Goal: Task Accomplishment & Management: Manage account settings

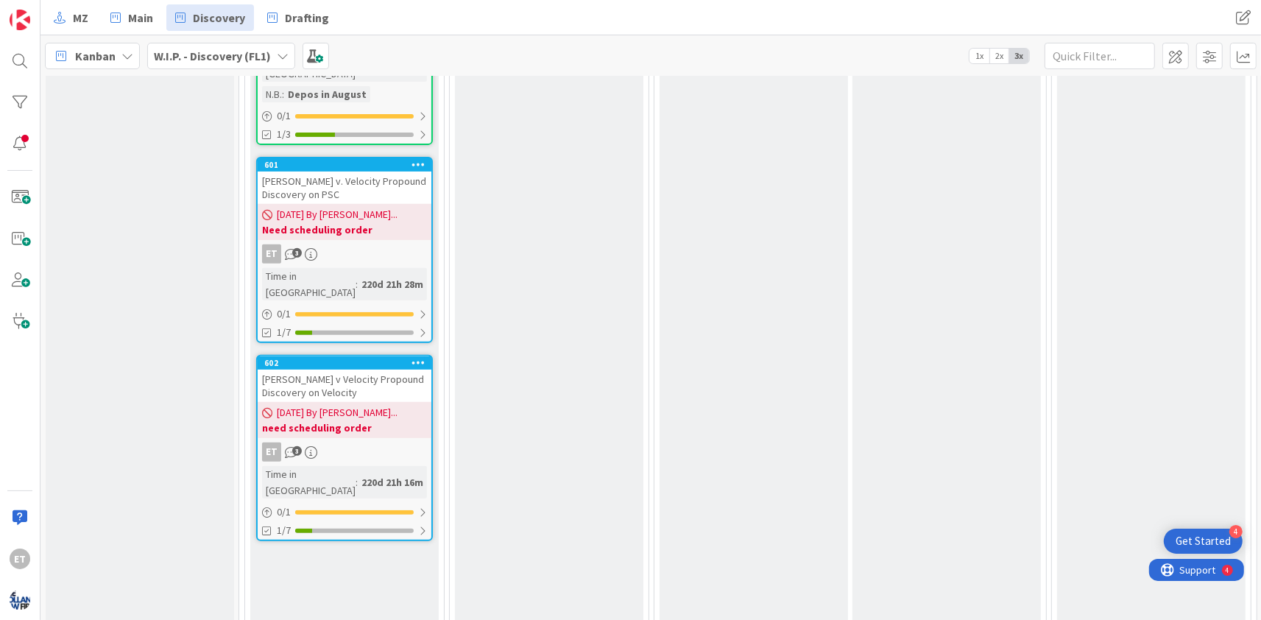
scroll to position [178, 0]
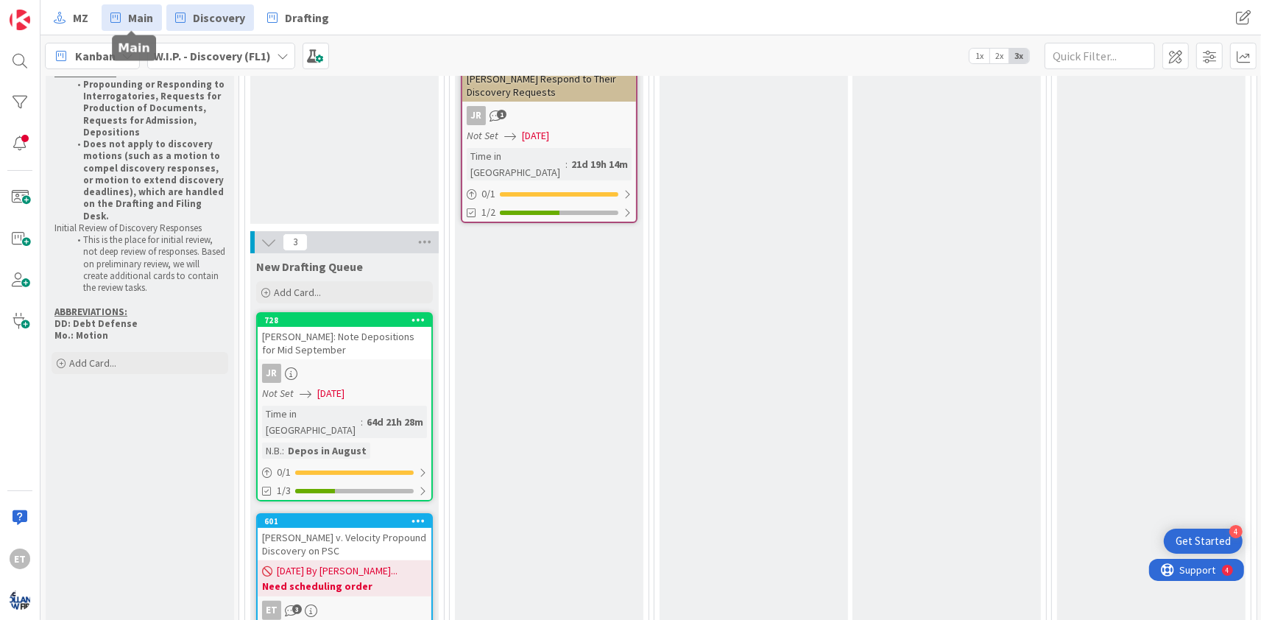
click at [141, 23] on span "Main" at bounding box center [140, 18] width 25 height 18
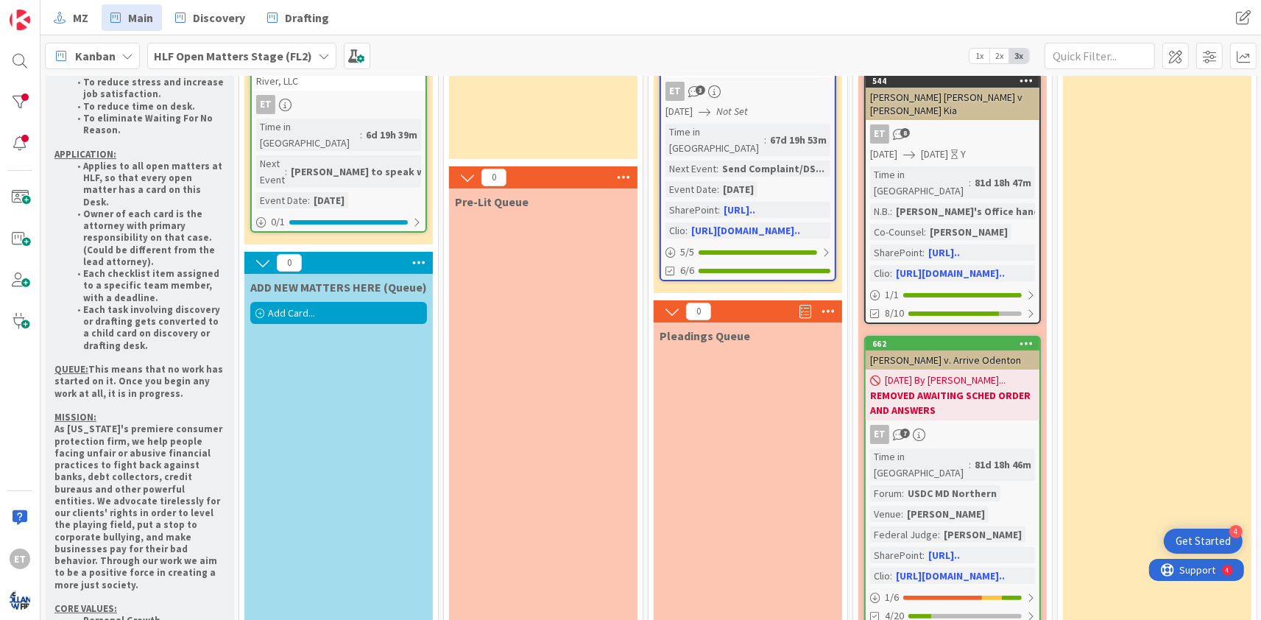
scroll to position [89, 0]
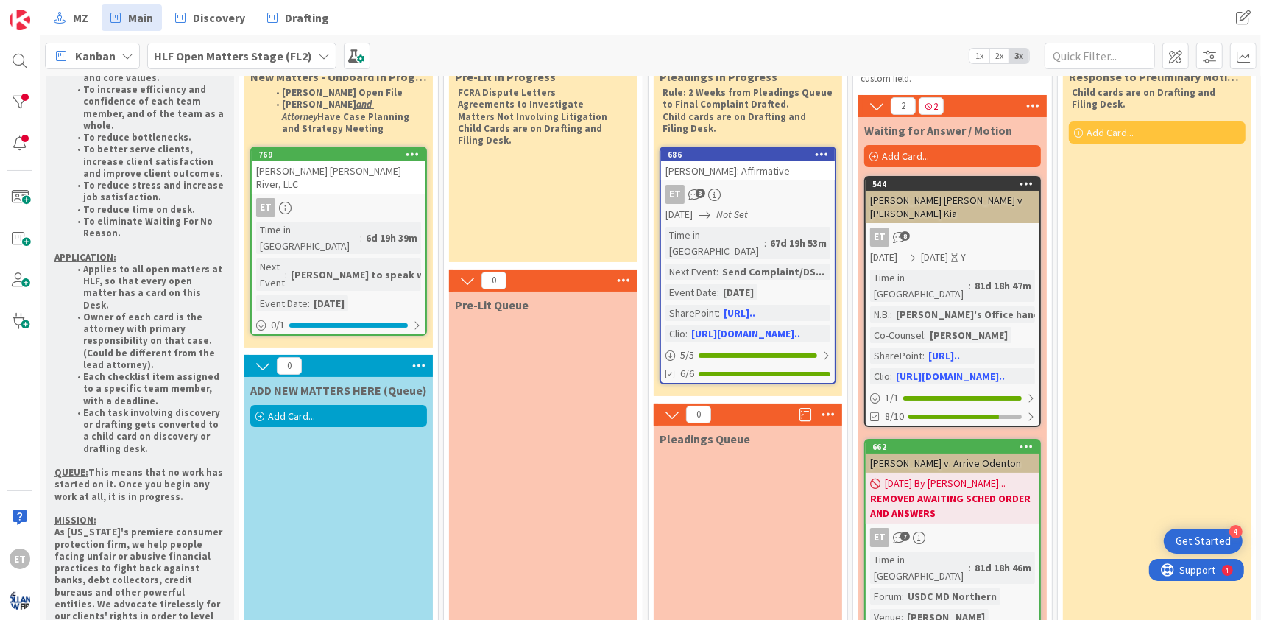
click at [349, 198] on div "ET" at bounding box center [339, 207] width 174 height 19
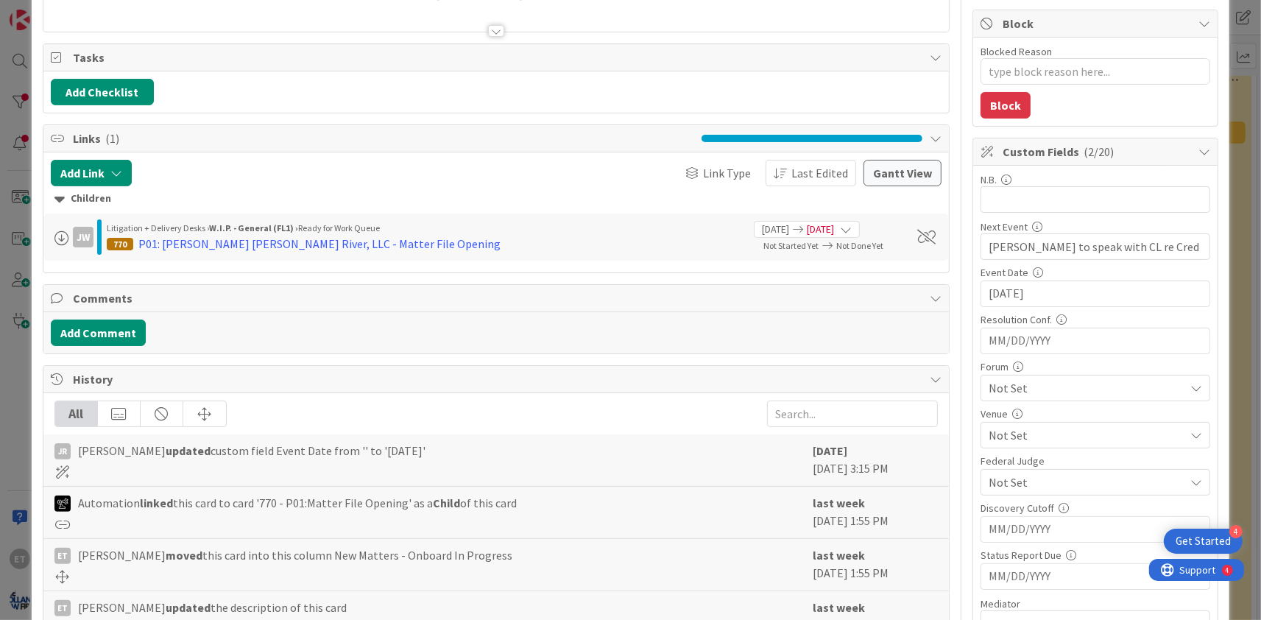
scroll to position [178, 0]
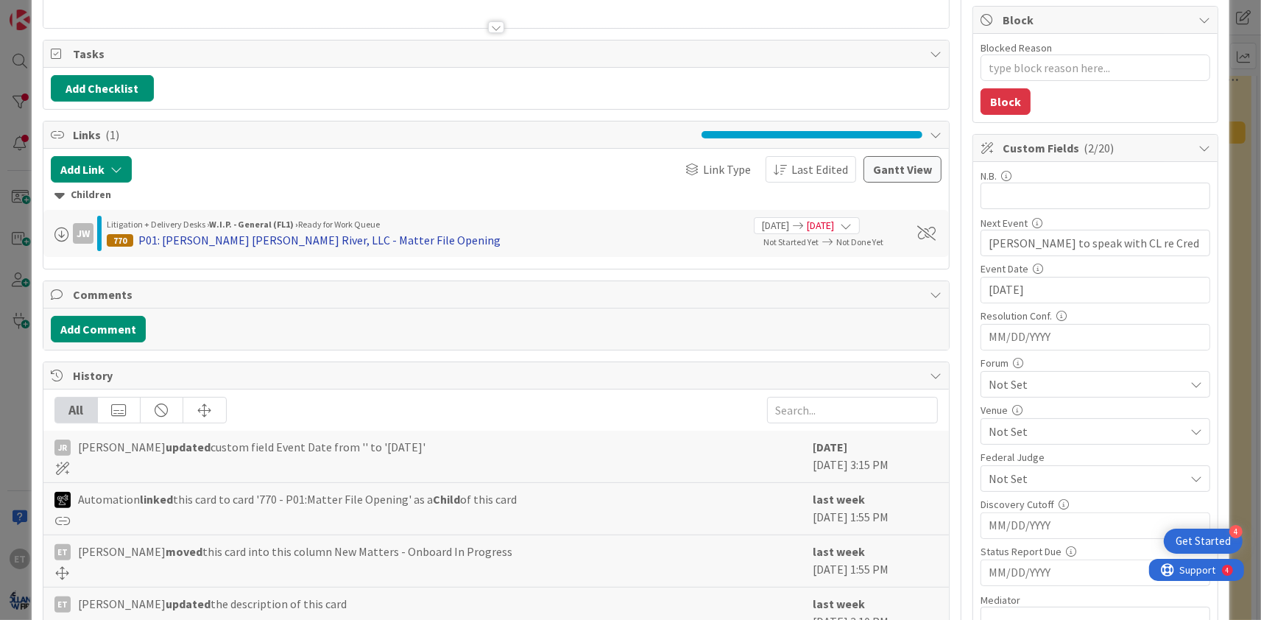
click at [265, 244] on div "P01: [PERSON_NAME] [PERSON_NAME] River, LLC - Matter File Opening" at bounding box center [319, 240] width 362 height 18
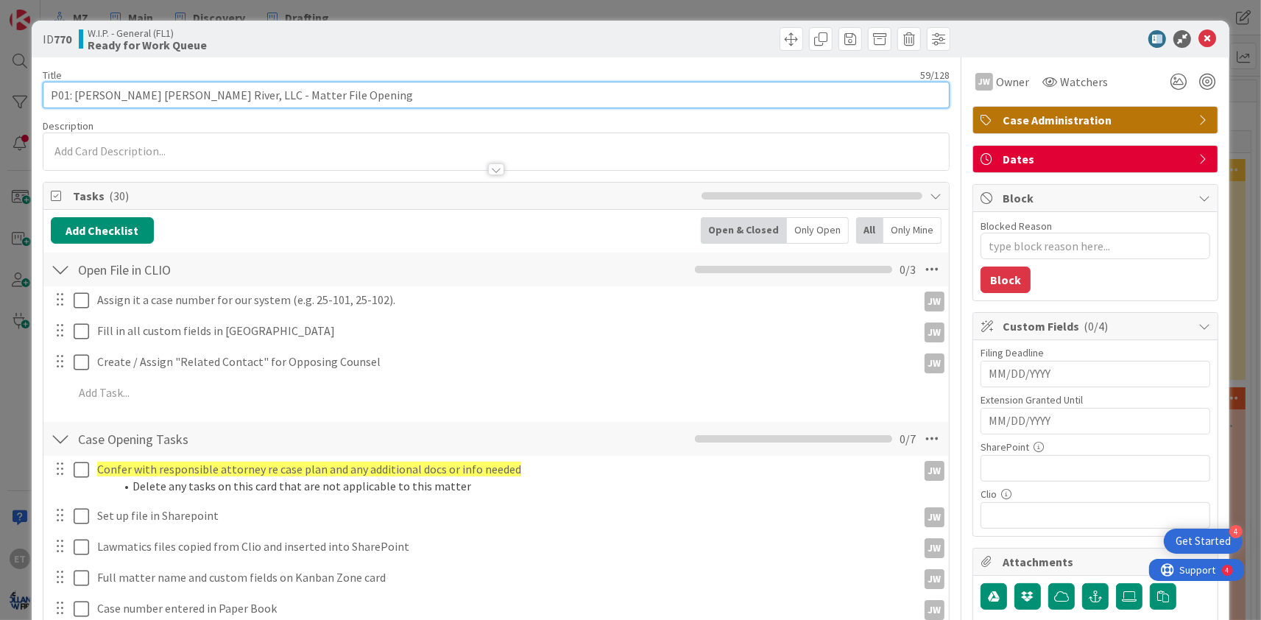
type textarea "x"
click at [77, 96] on input "P01: [PERSON_NAME] [PERSON_NAME] River, LLC - Matter File Opening" at bounding box center [496, 95] width 907 height 27
type input "P01: [PERSON_NAME] [PERSON_NAME] River, LLC - Matter File Opening"
type textarea "x"
type input "P01: [PERSON_NAME] [PERSON_NAME] River, LLC - Matter File Opening"
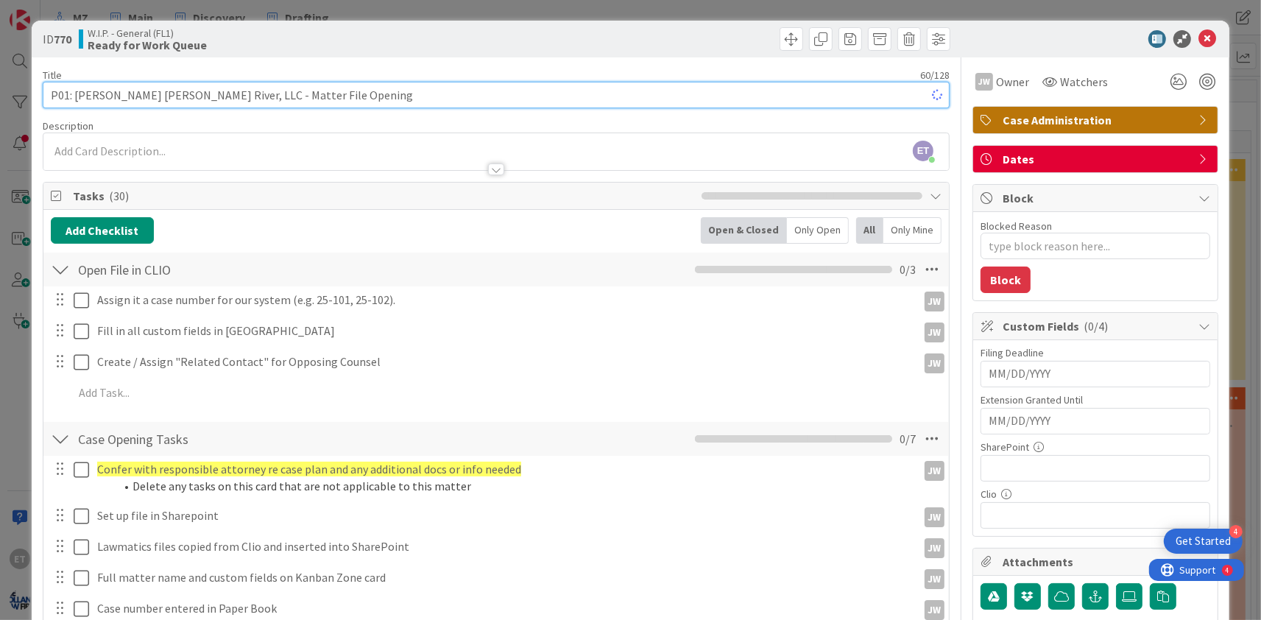
type textarea "x"
type input "P01: [PERSON_NAME] [PERSON_NAME] River, LLC - Matter File Opening"
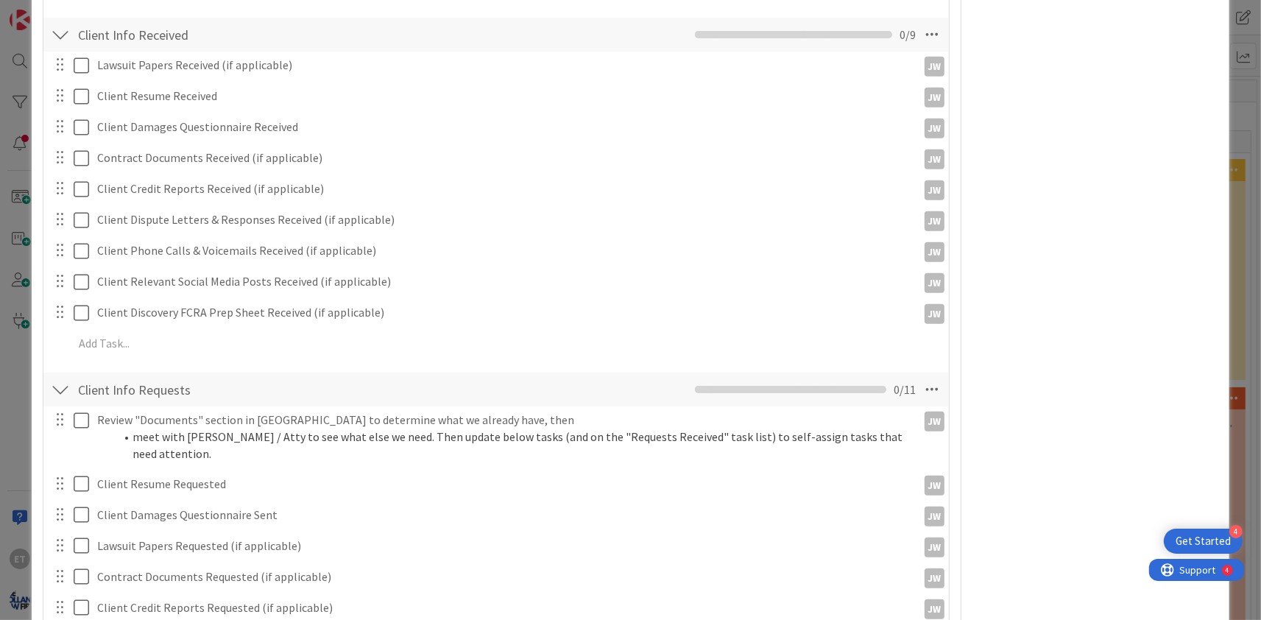
scroll to position [535, 0]
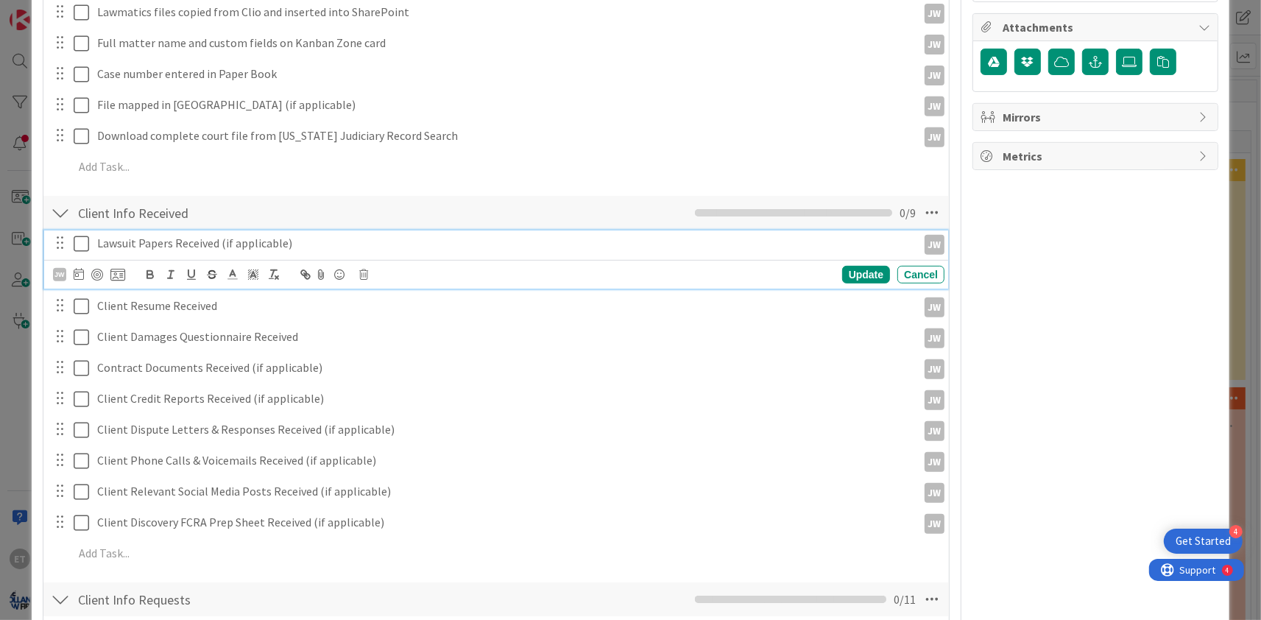
click at [80, 245] on icon at bounding box center [85, 244] width 22 height 18
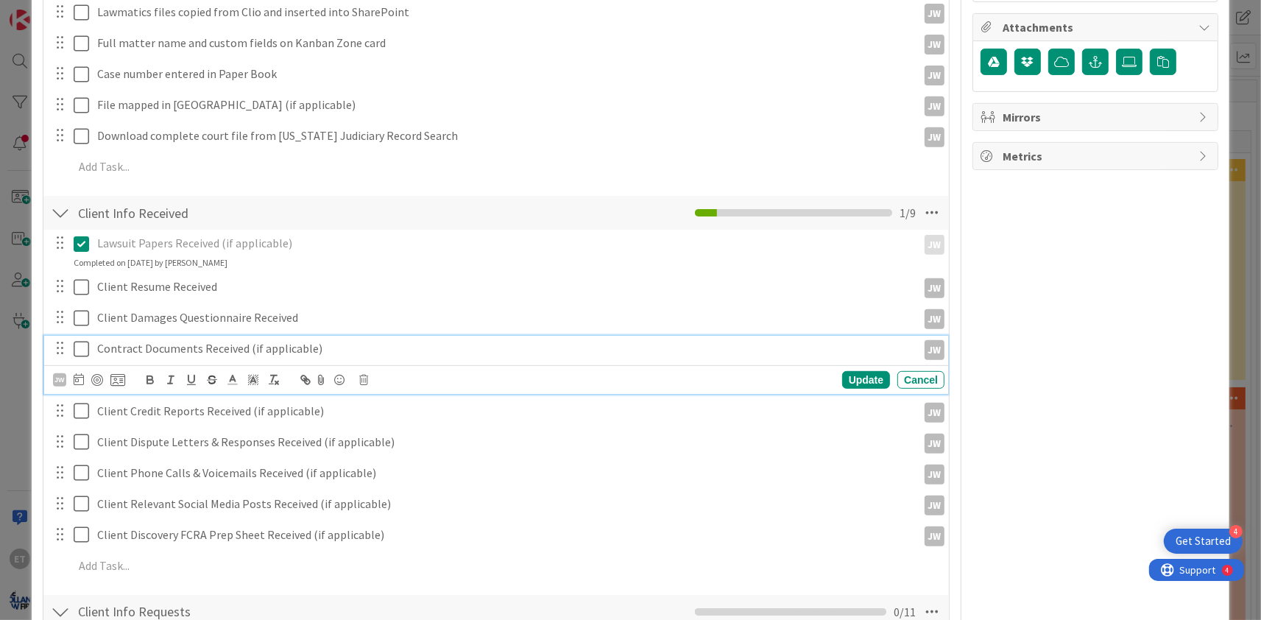
click at [82, 347] on icon at bounding box center [85, 349] width 22 height 18
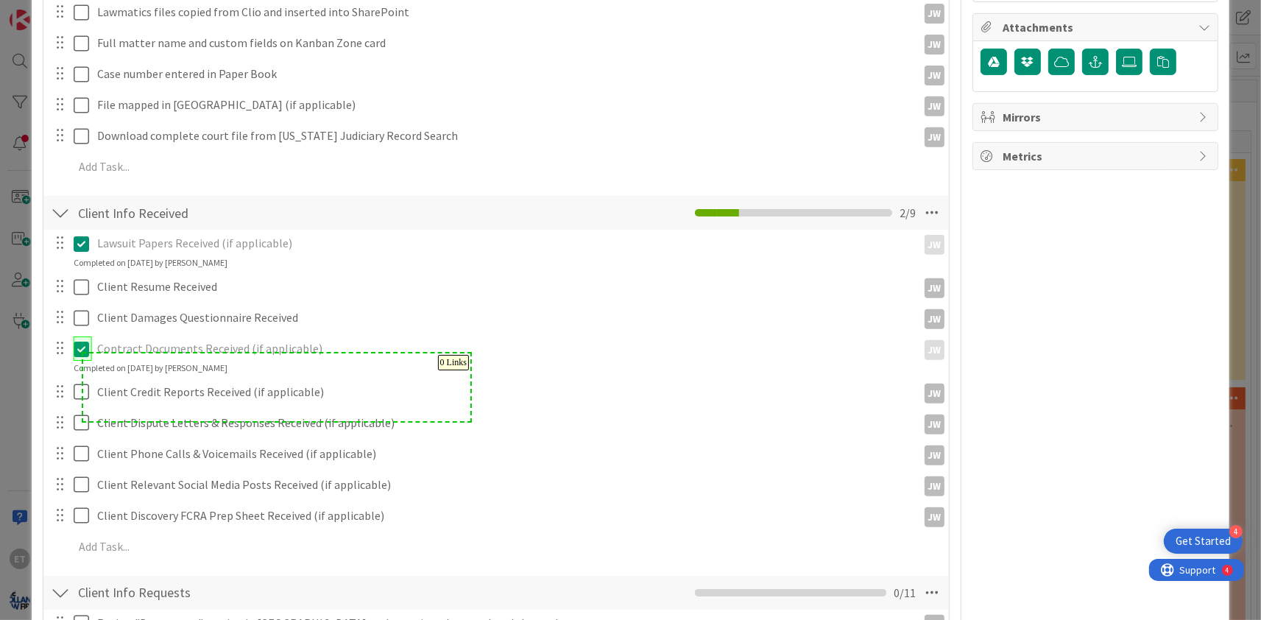
drag, startPoint x: 83, startPoint y: 421, endPoint x: 471, endPoint y: 353, distance: 393.2
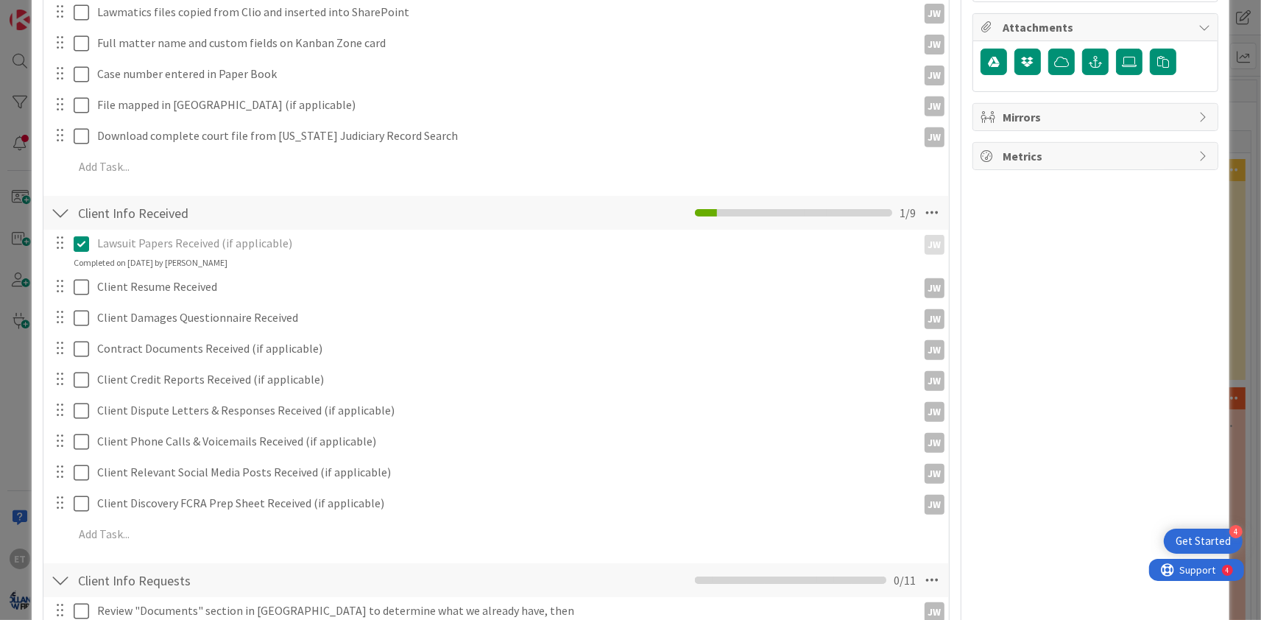
click at [493, 193] on div "Add Checklist Open & Closed Only Open All Only Mine Open File in CLIO Checklist…" at bounding box center [496, 343] width 891 height 1321
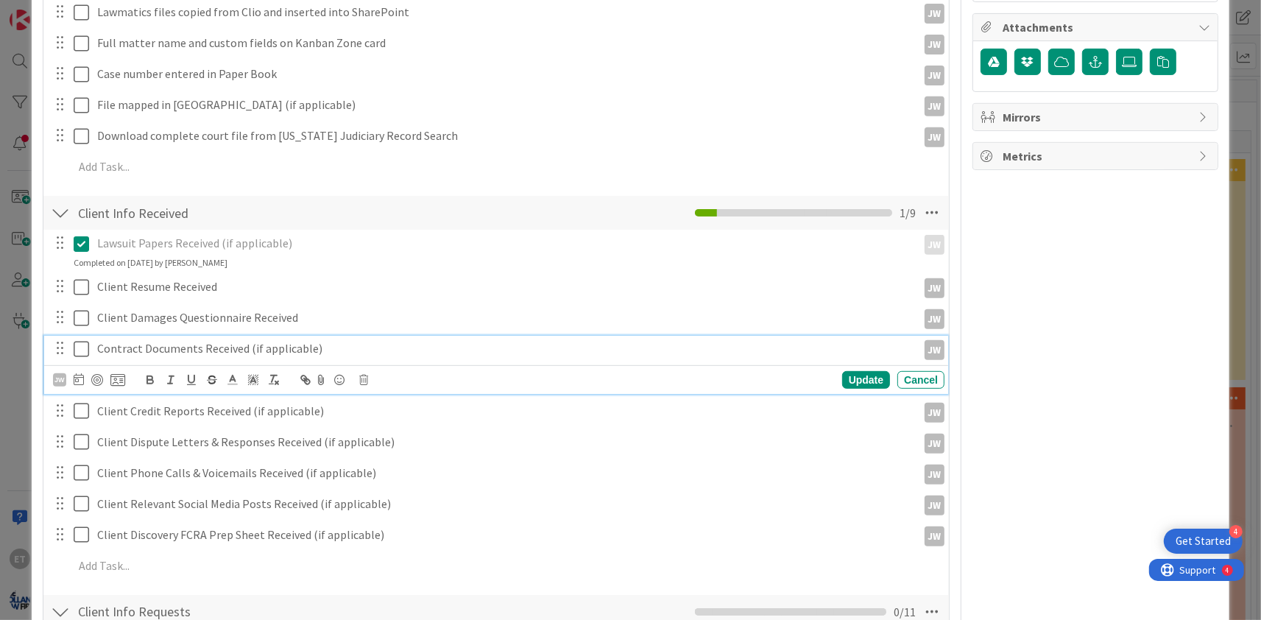
click at [87, 350] on icon at bounding box center [85, 349] width 22 height 18
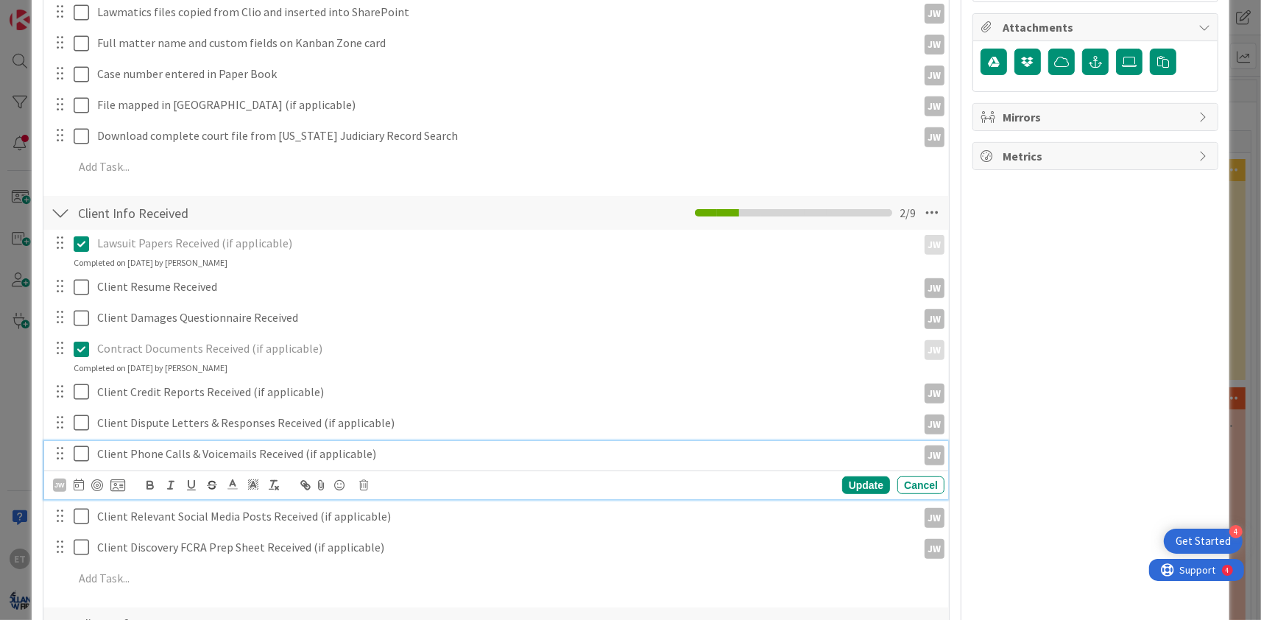
click at [85, 454] on icon at bounding box center [85, 454] width 22 height 18
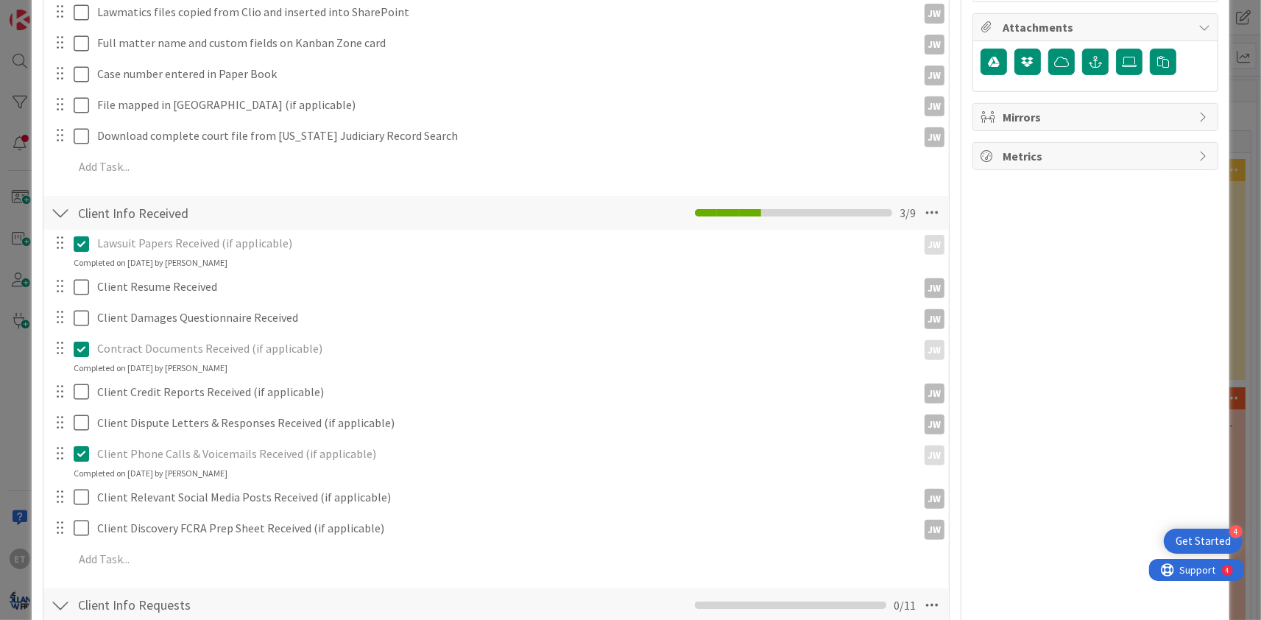
click at [83, 483] on div "Lawsuit Papers Received (if applicable) JW JW Update Cancel Completed on [DATE]…" at bounding box center [496, 404] width 891 height 348
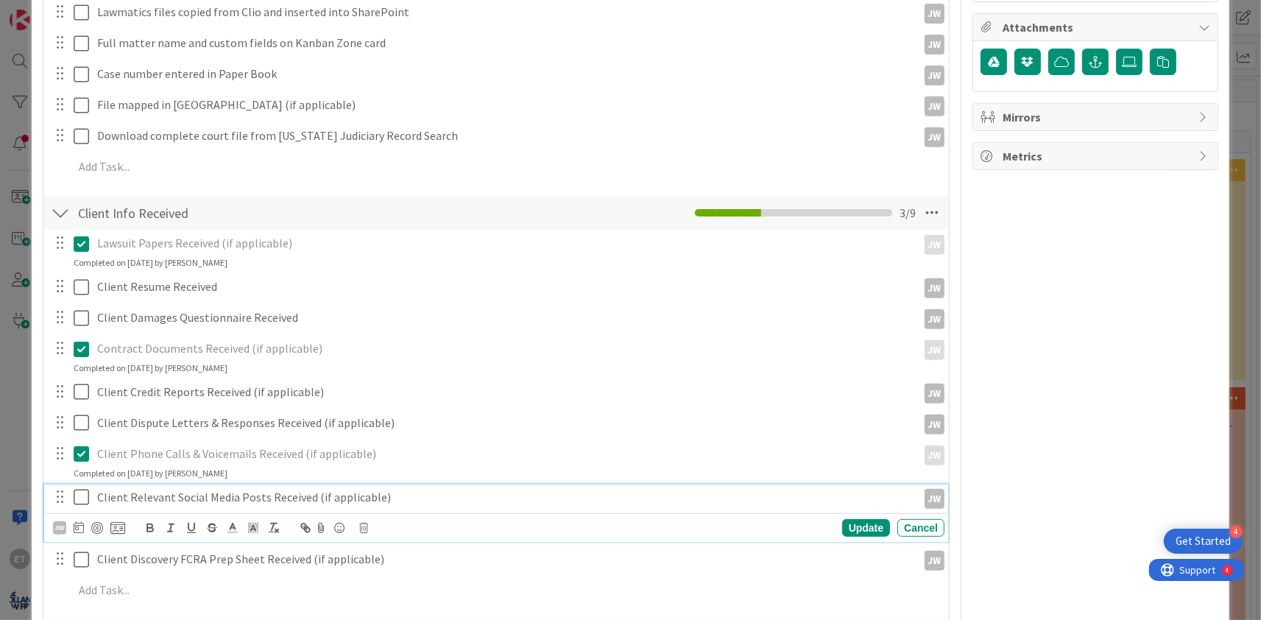
drag, startPoint x: 80, startPoint y: 491, endPoint x: 81, endPoint y: 526, distance: 34.6
click at [80, 494] on icon at bounding box center [85, 497] width 22 height 18
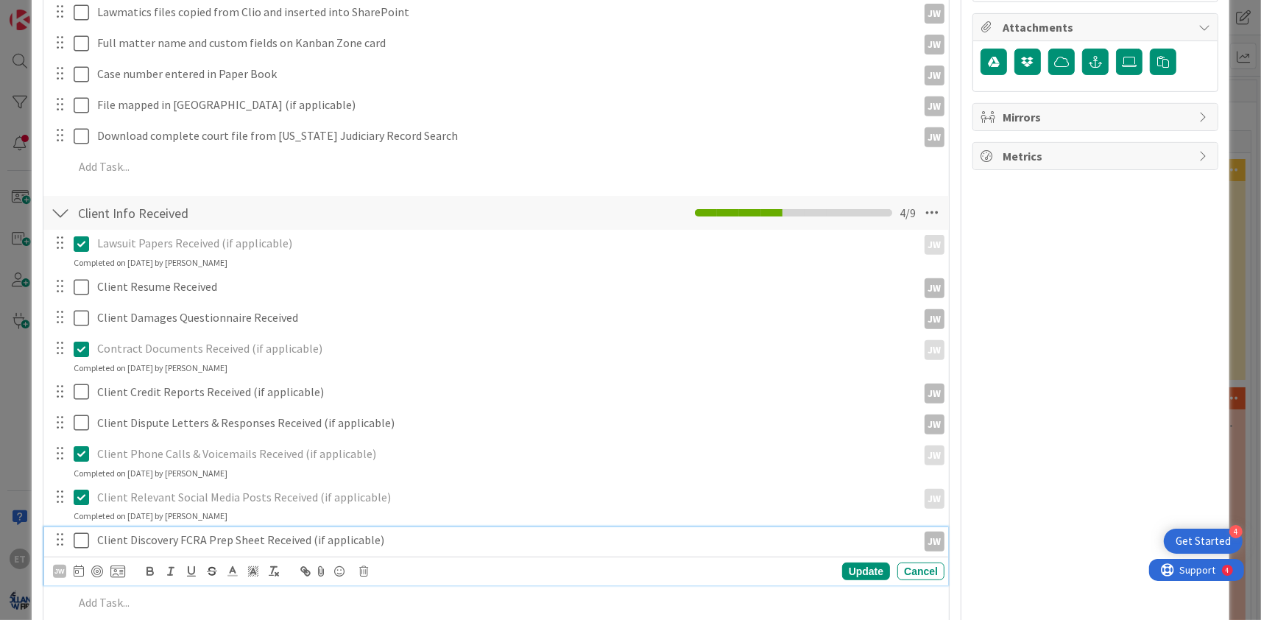
click at [100, 543] on p "Client Discovery FCRA Prep Sheet Received (if applicable)" at bounding box center [504, 540] width 814 height 17
click at [362, 570] on icon at bounding box center [363, 571] width 9 height 10
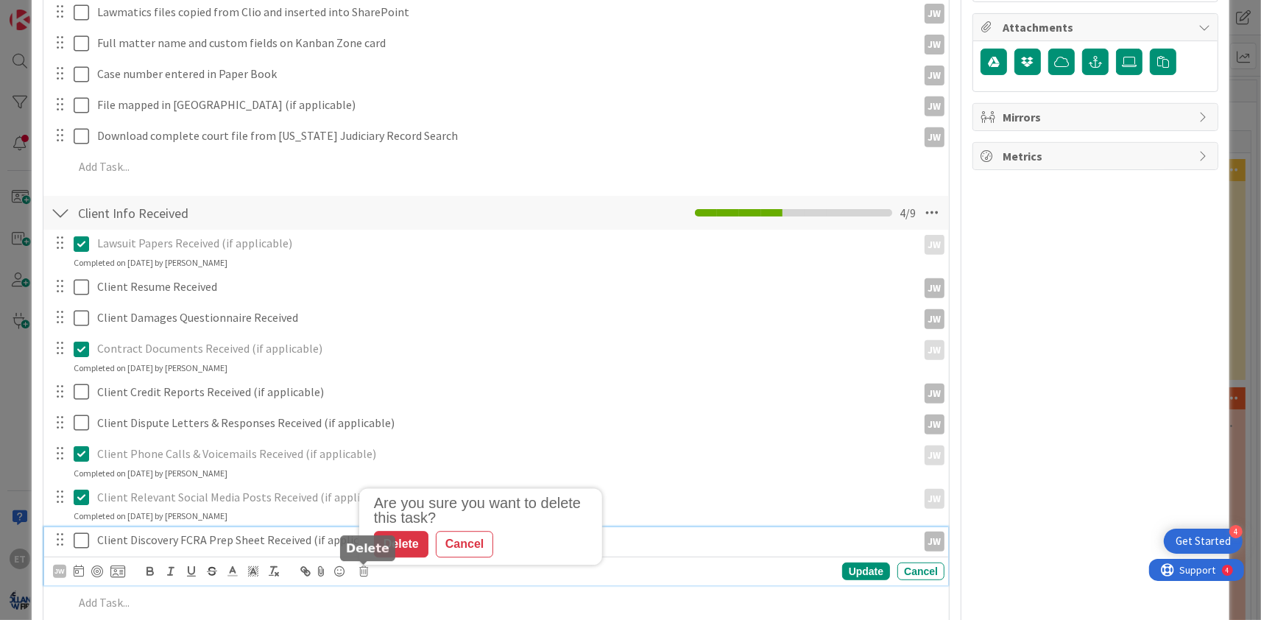
click at [408, 549] on div "Delete" at bounding box center [401, 544] width 54 height 27
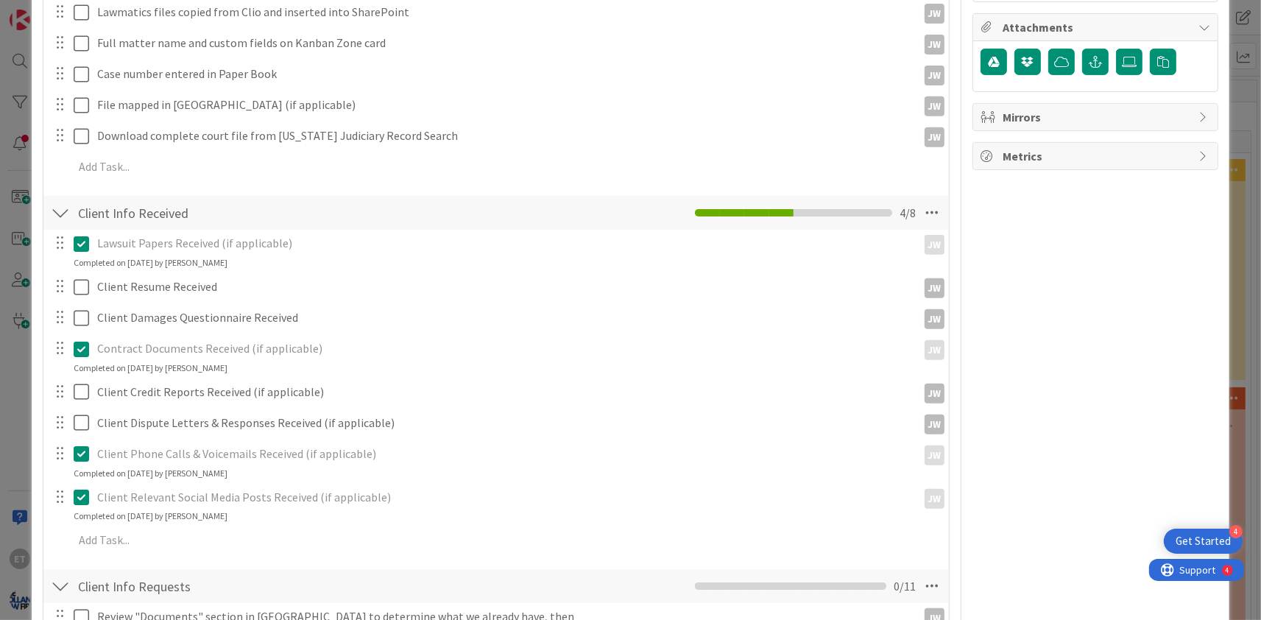
scroll to position [356, 0]
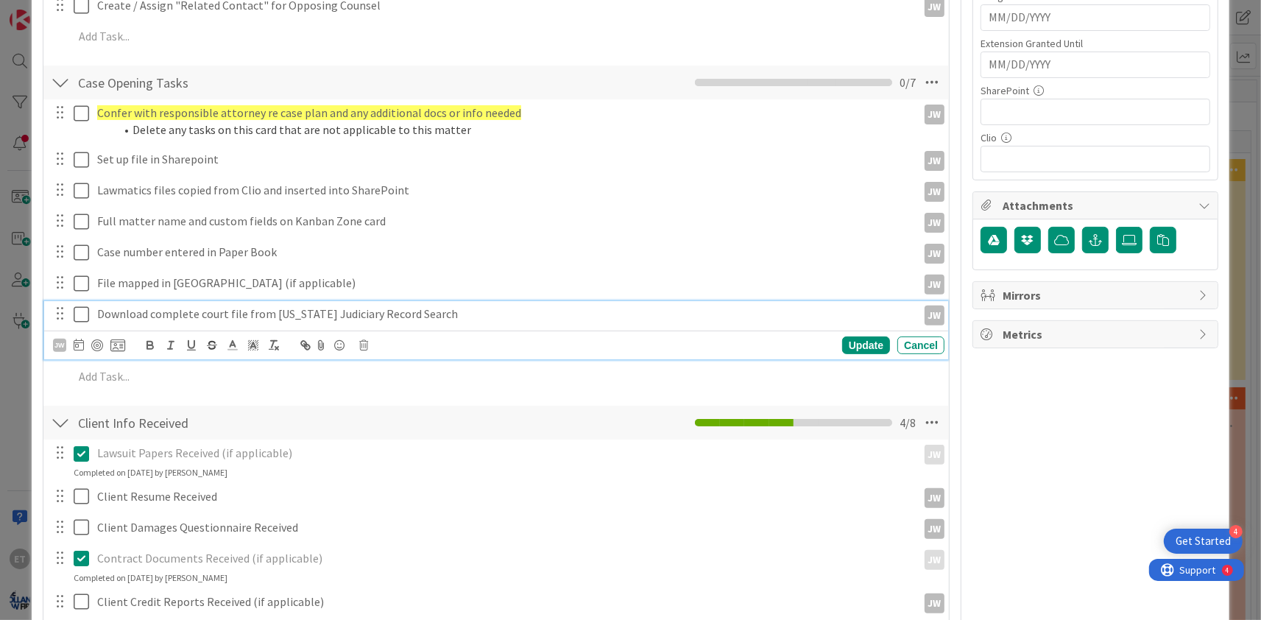
click at [151, 314] on p "Download complete court file from [US_STATE] Judiciary Record Search" at bounding box center [504, 314] width 814 height 17
click at [137, 317] on p "Download complete court file from [US_STATE] Judiciary Record Search" at bounding box center [504, 314] width 814 height 17
click at [359, 345] on div "JW Update Cancel" at bounding box center [499, 345] width 892 height 21
click at [362, 348] on icon at bounding box center [363, 345] width 9 height 10
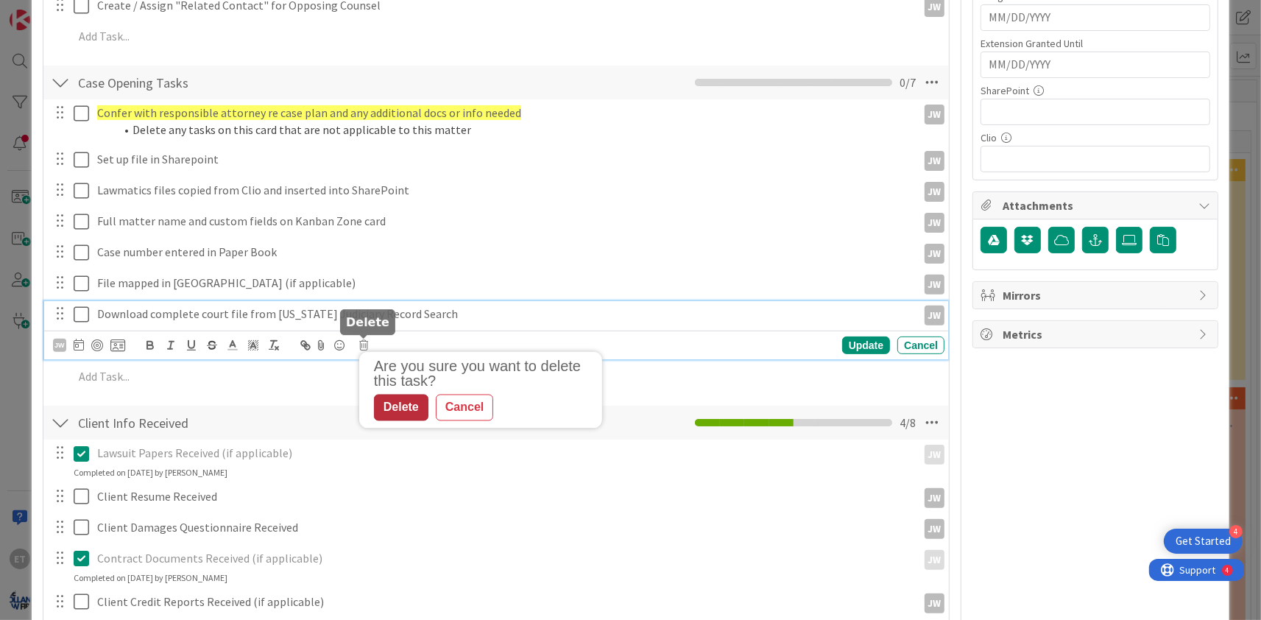
click at [396, 404] on div "Delete" at bounding box center [401, 408] width 54 height 27
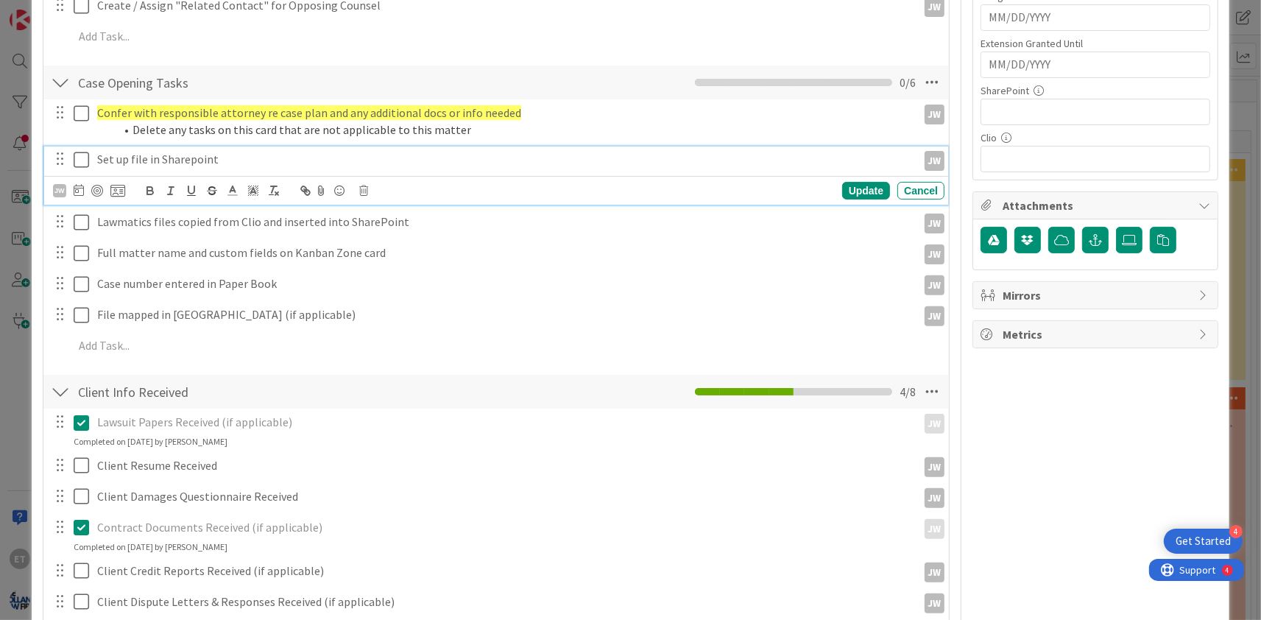
click at [85, 161] on icon at bounding box center [85, 160] width 22 height 18
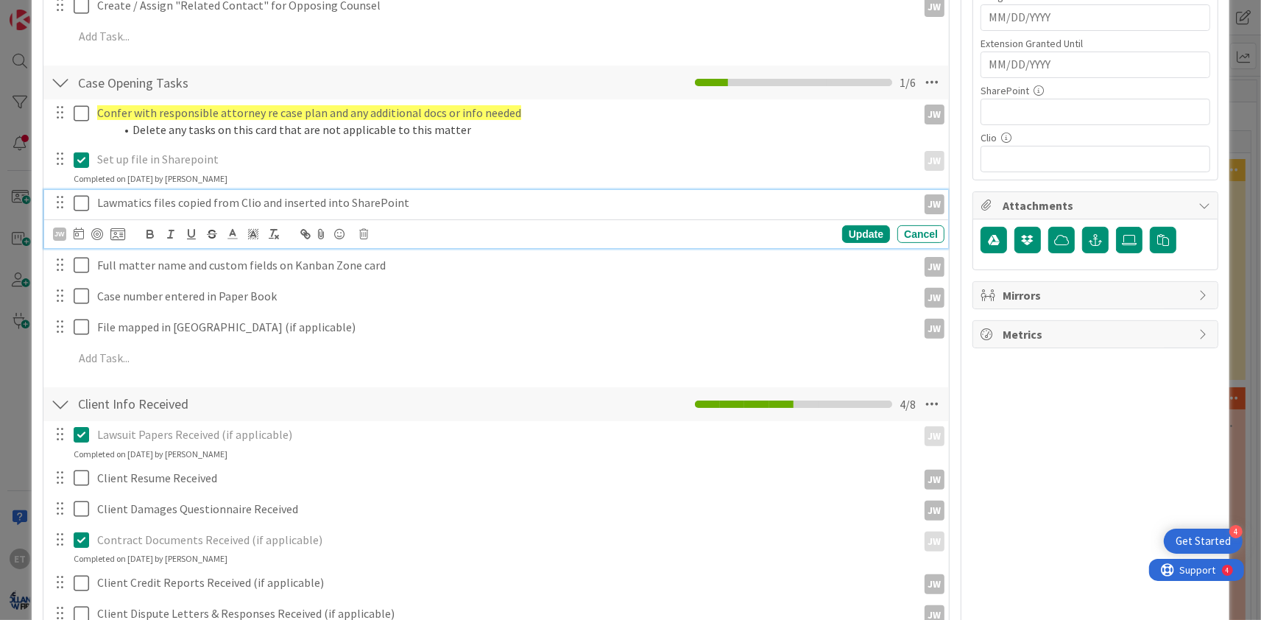
click at [160, 207] on p "Lawmatics files copied from Clio and inserted into SharePoint" at bounding box center [504, 202] width 814 height 17
click at [366, 237] on icon at bounding box center [363, 234] width 9 height 10
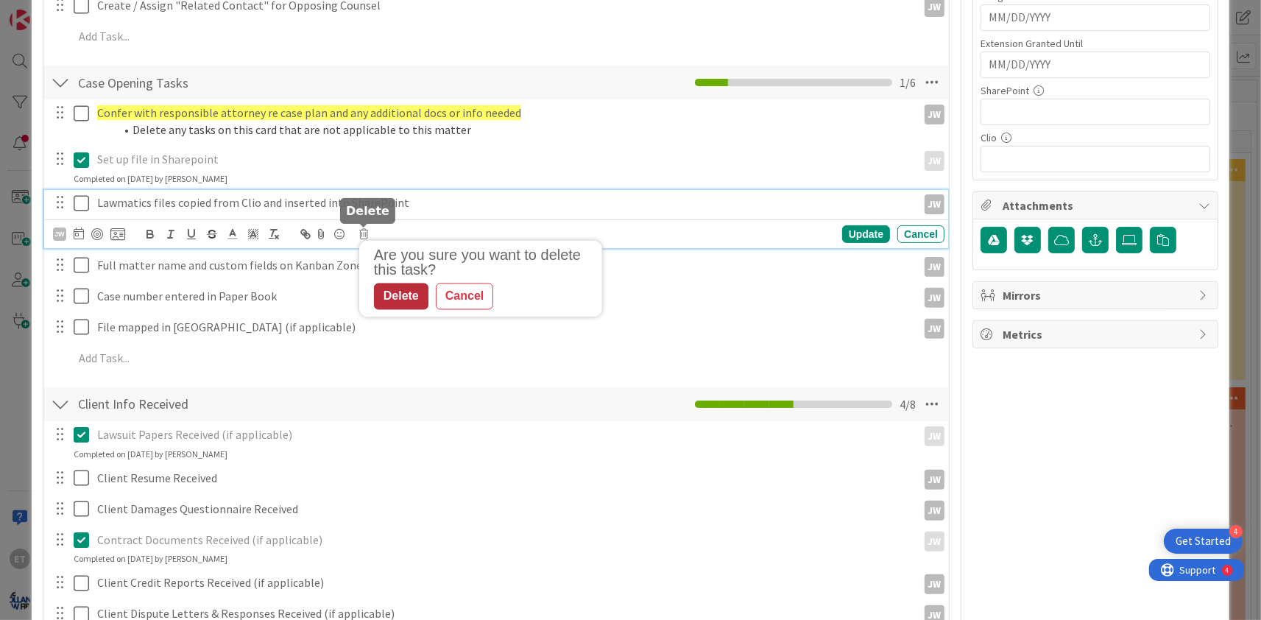
click at [405, 290] on div "Delete" at bounding box center [401, 296] width 54 height 27
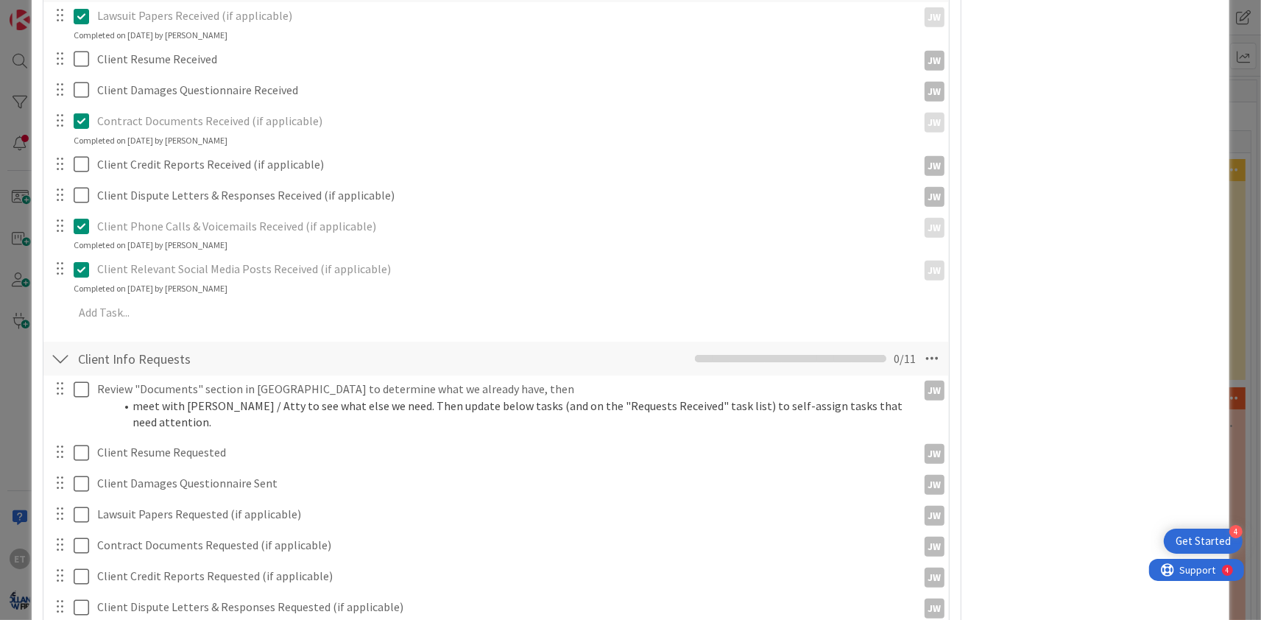
scroll to position [980, 0]
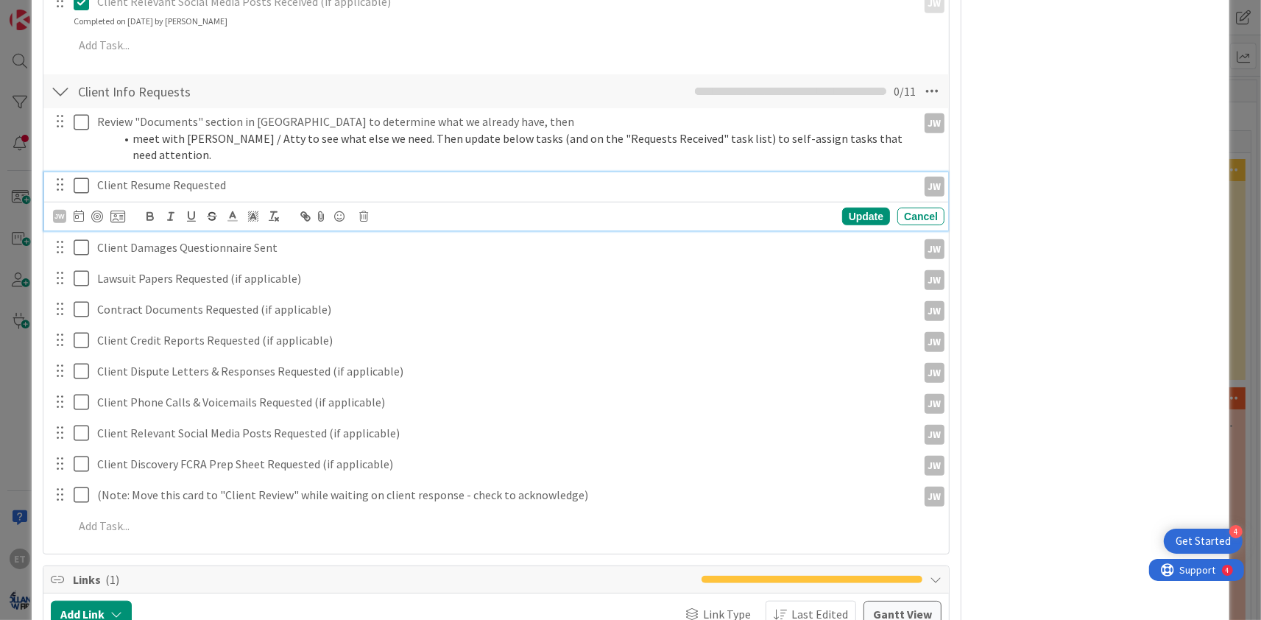
click at [155, 177] on p "Client Resume Requested" at bounding box center [504, 185] width 814 height 17
click at [364, 211] on icon at bounding box center [363, 216] width 9 height 10
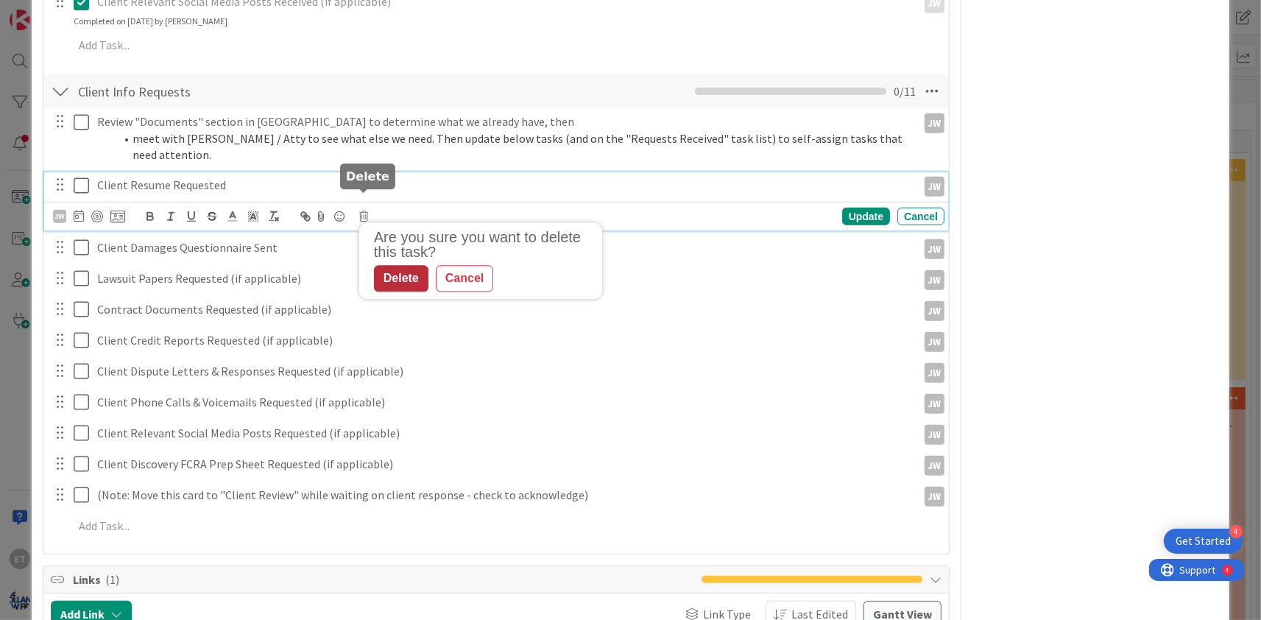
click at [387, 265] on div "Delete" at bounding box center [401, 278] width 54 height 27
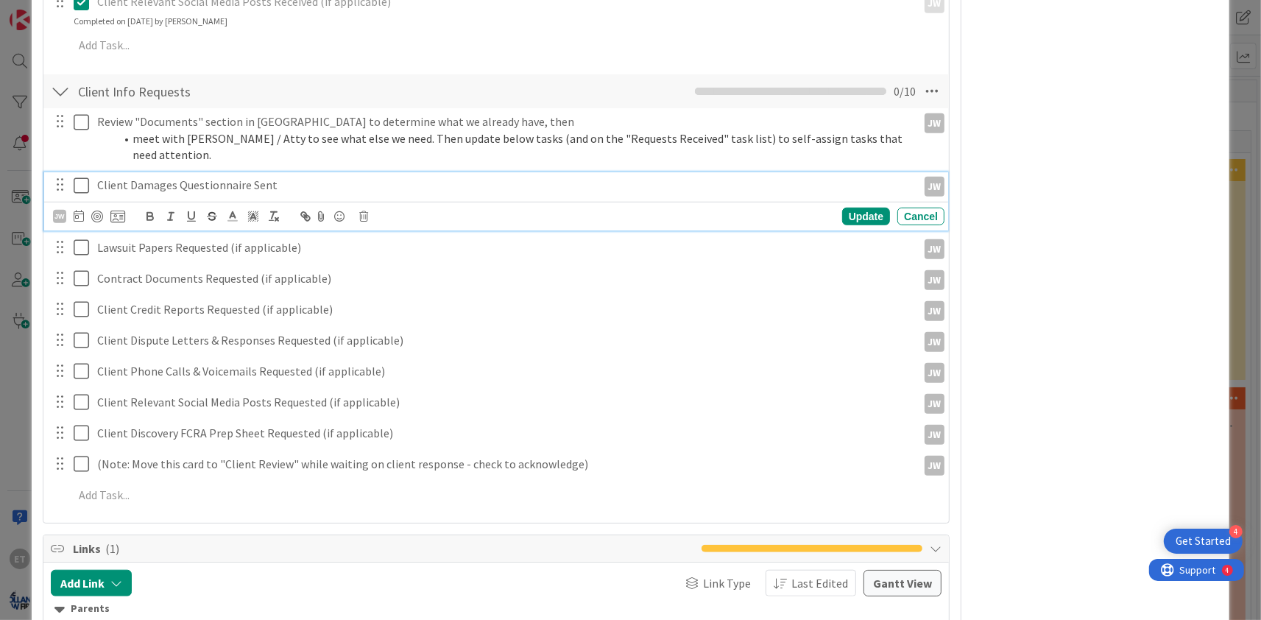
click at [208, 177] on p "Client Damages Questionnaire Sent" at bounding box center [504, 185] width 814 height 17
click at [367, 211] on icon at bounding box center [363, 216] width 9 height 10
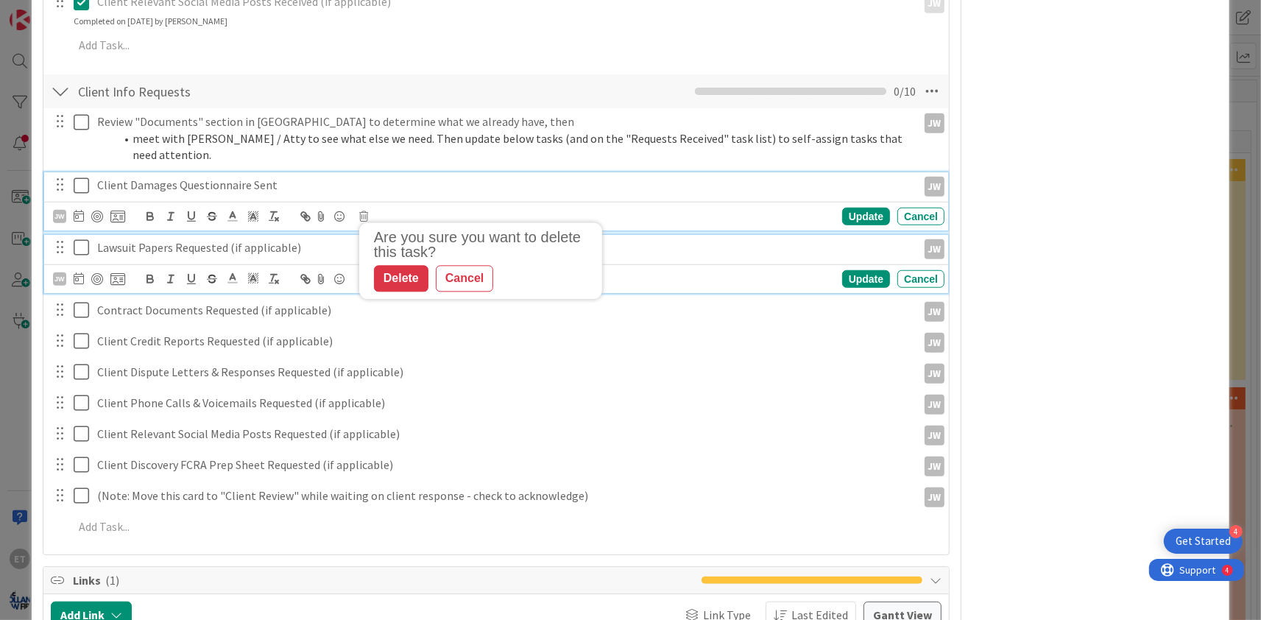
click at [229, 239] on p "Lawsuit Papers Requested (if applicable)" at bounding box center [504, 247] width 814 height 17
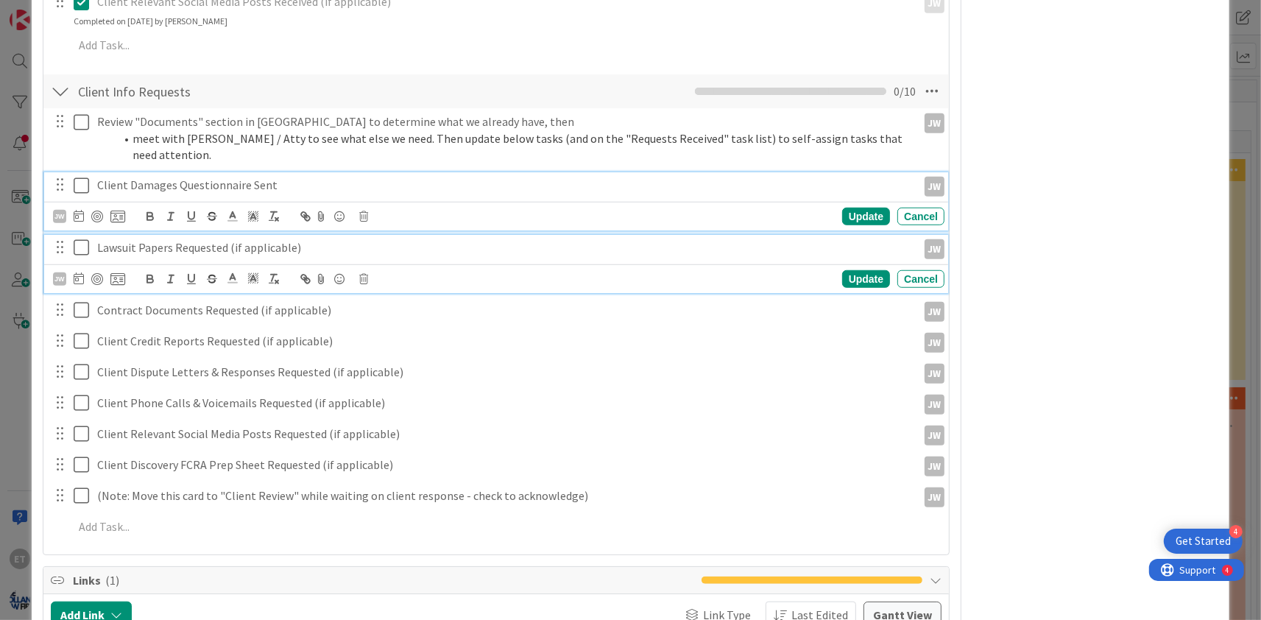
click at [234, 177] on p "Client Damages Questionnaire Sent" at bounding box center [504, 185] width 814 height 17
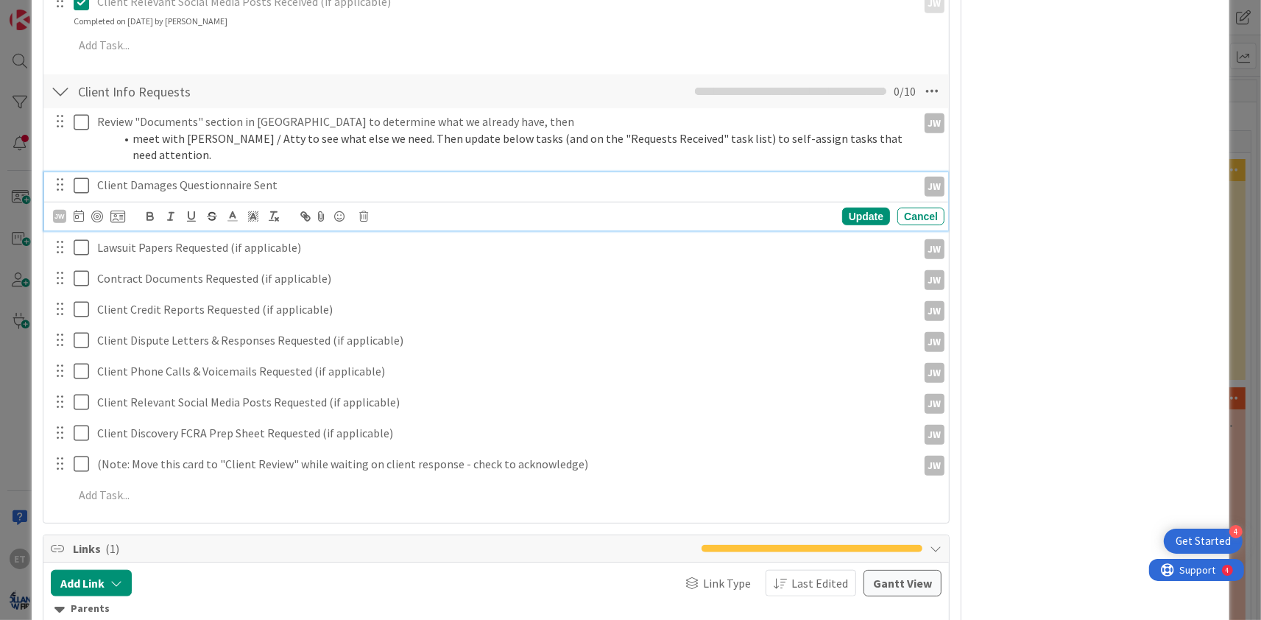
click at [370, 206] on div "[PERSON_NAME] Are you sure you want to delete this task? Delete Cancel Update C…" at bounding box center [499, 216] width 892 height 21
click at [362, 211] on icon at bounding box center [363, 216] width 9 height 10
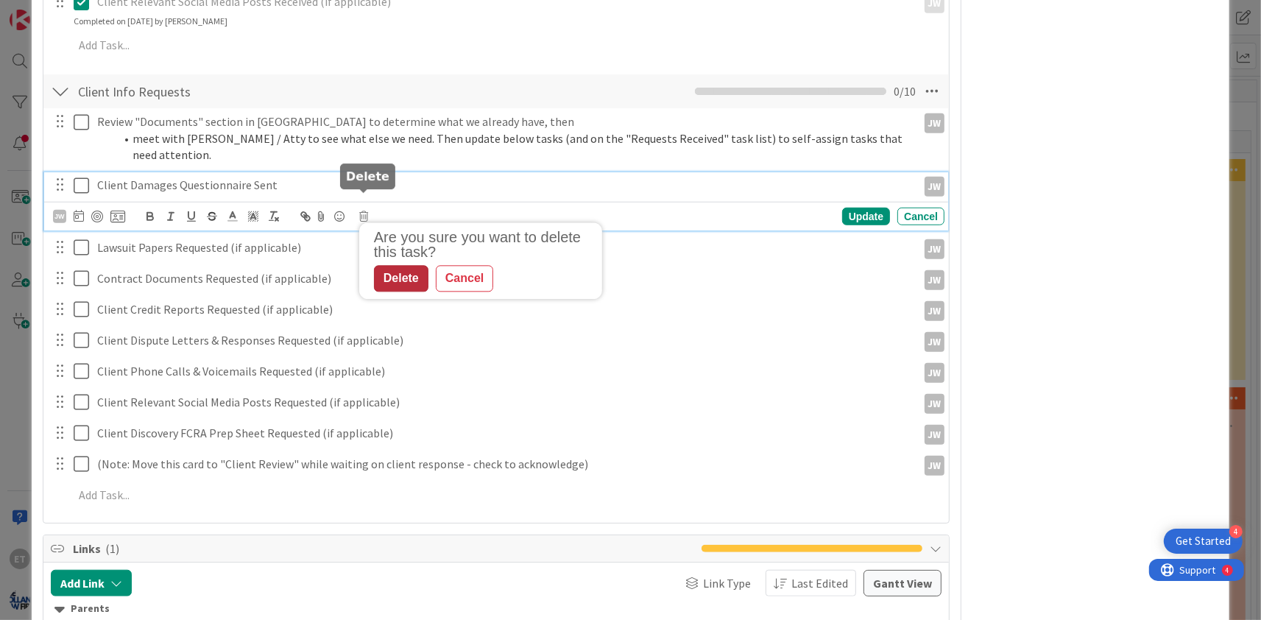
click at [393, 265] on div "Delete" at bounding box center [401, 278] width 54 height 27
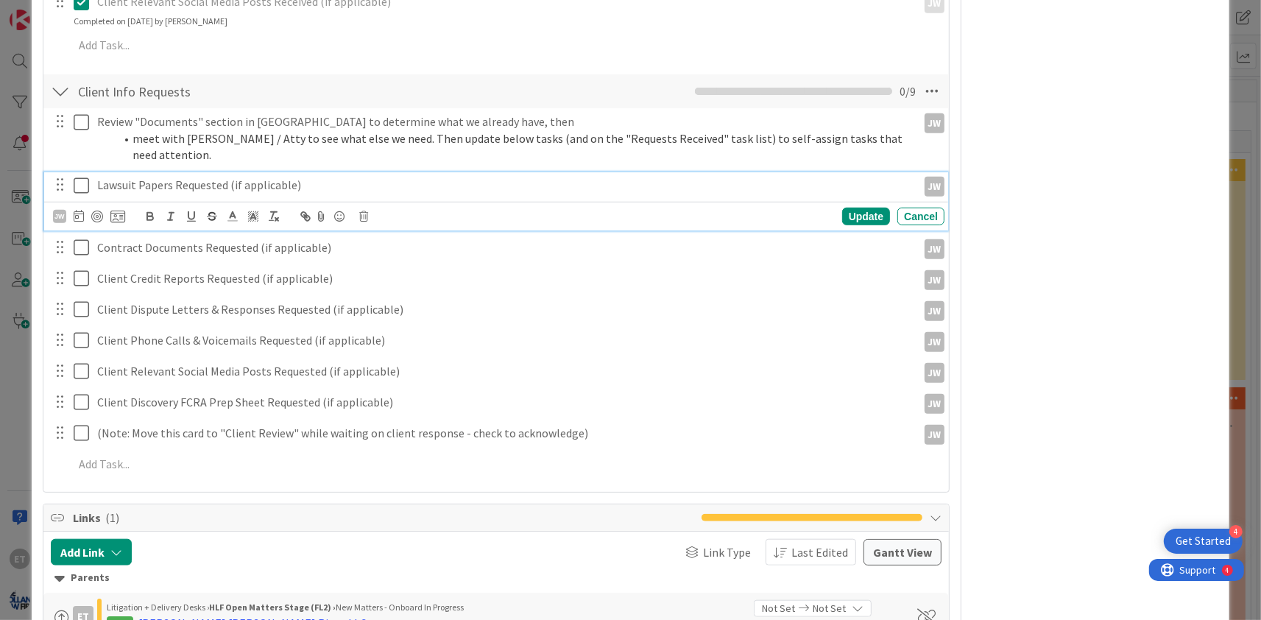
click at [256, 177] on p "Lawsuit Papers Requested (if applicable)" at bounding box center [504, 185] width 814 height 17
click at [367, 211] on icon at bounding box center [363, 216] width 9 height 10
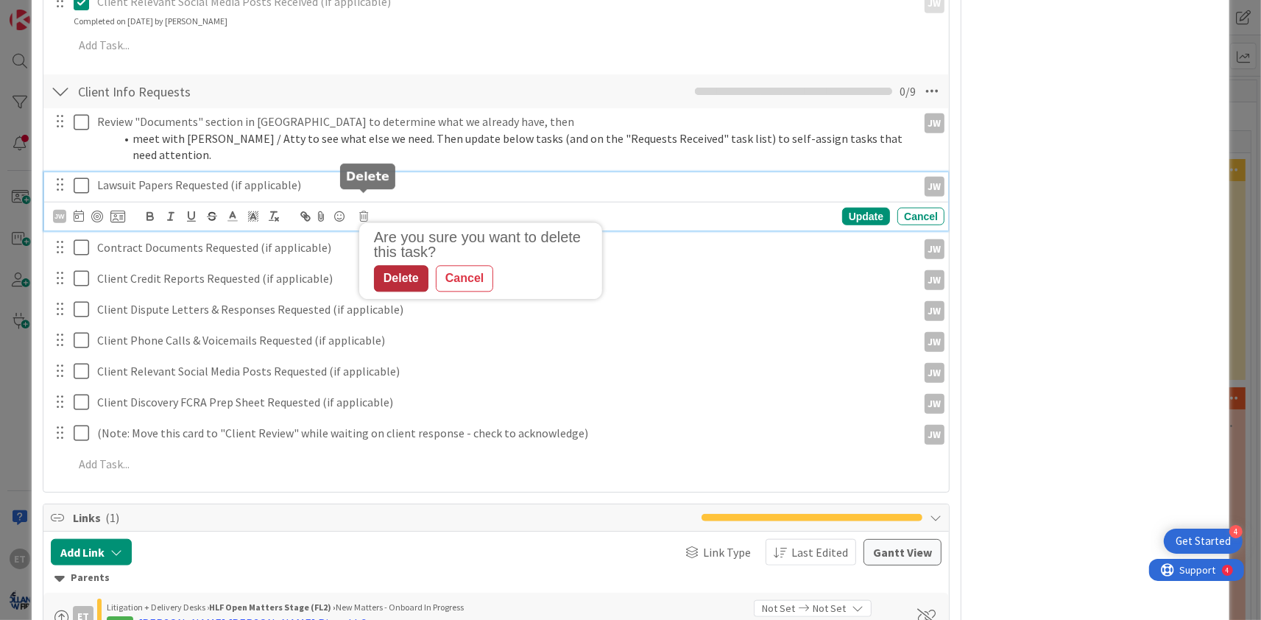
click at [389, 265] on div "Delete" at bounding box center [401, 278] width 54 height 27
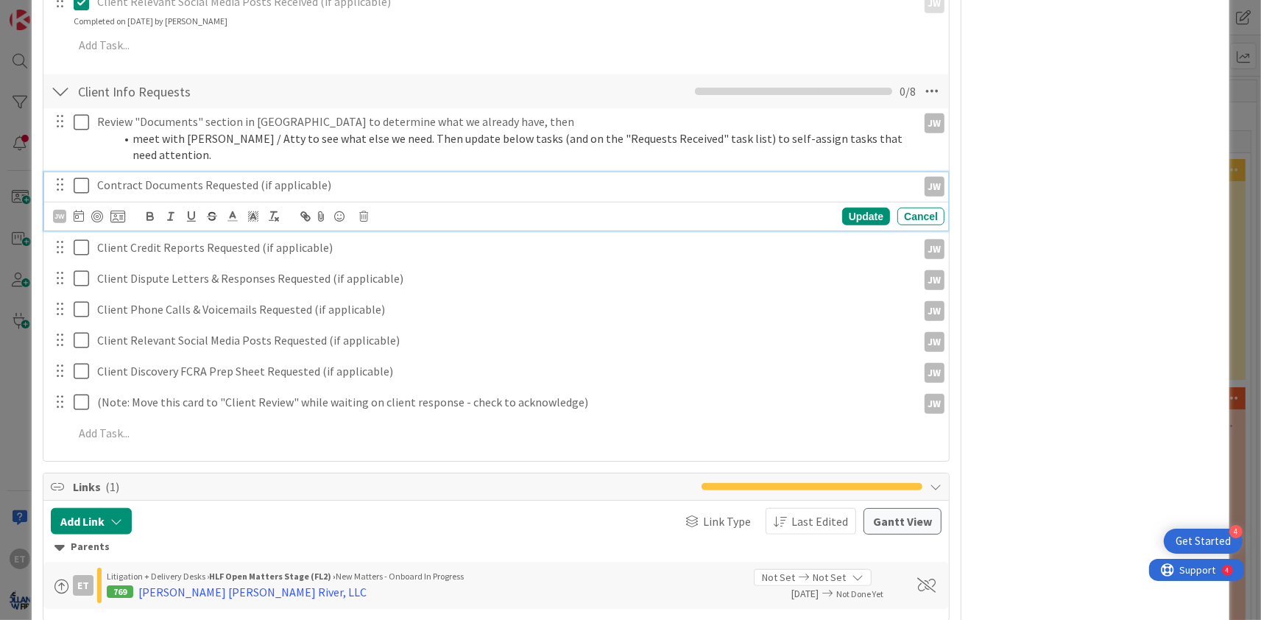
click at [259, 177] on p "Contract Documents Requested (if applicable)" at bounding box center [504, 185] width 814 height 17
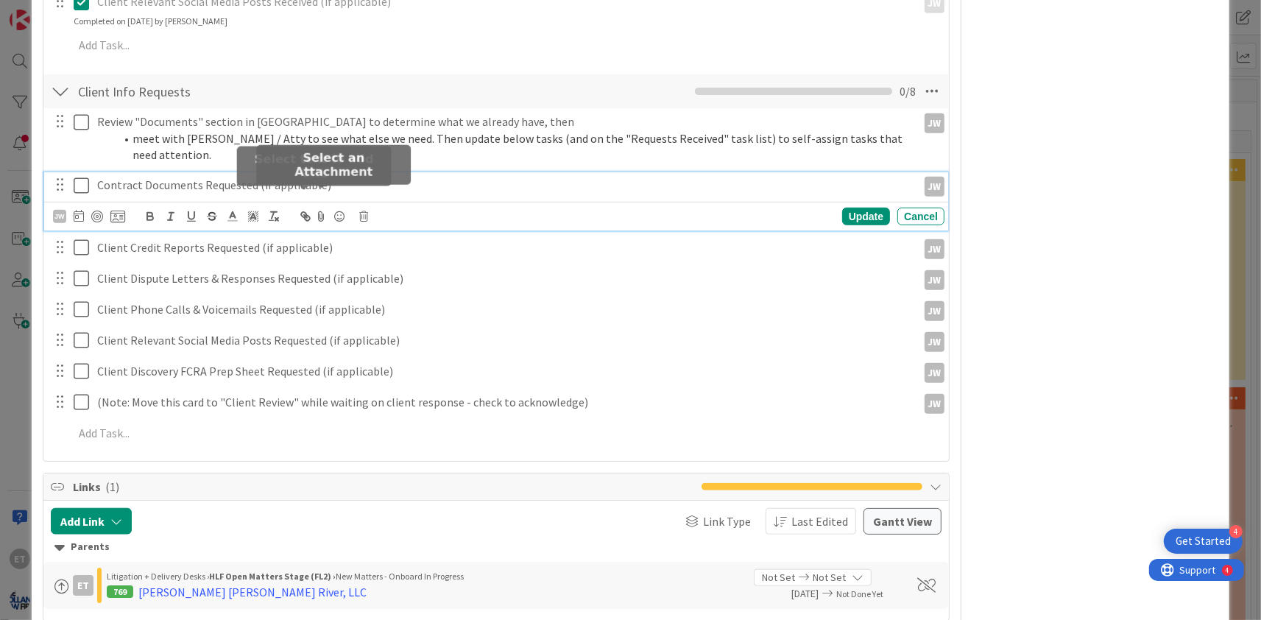
click at [361, 211] on icon at bounding box center [363, 216] width 9 height 10
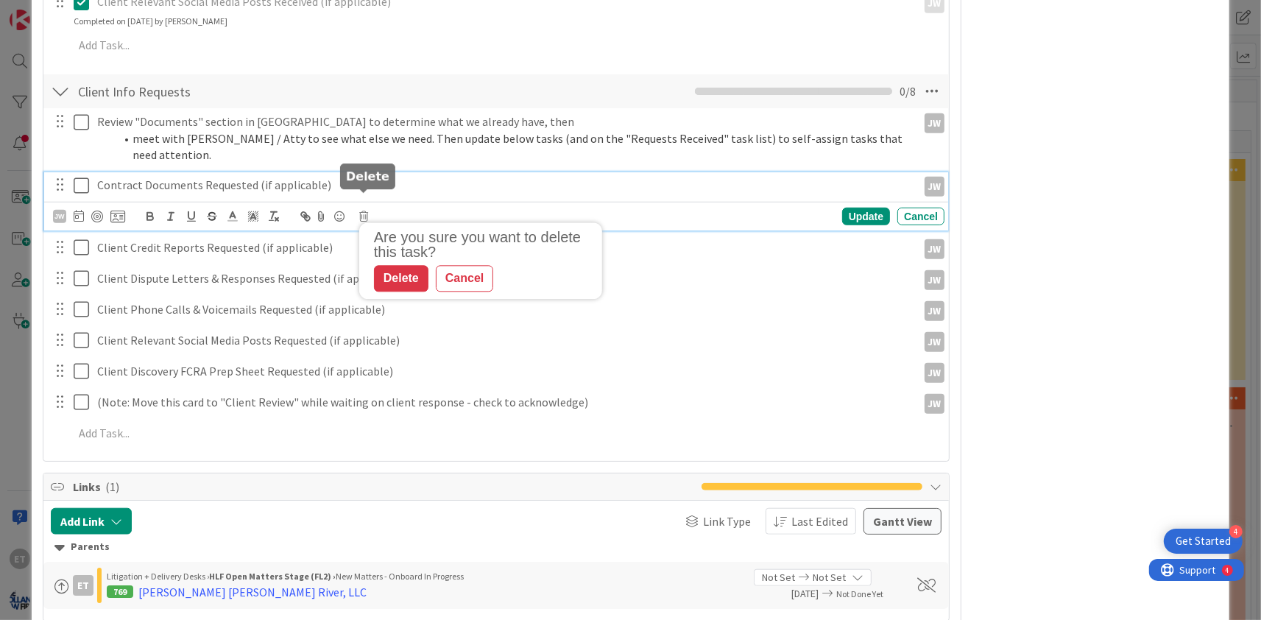
click at [384, 265] on div "Delete" at bounding box center [401, 278] width 54 height 27
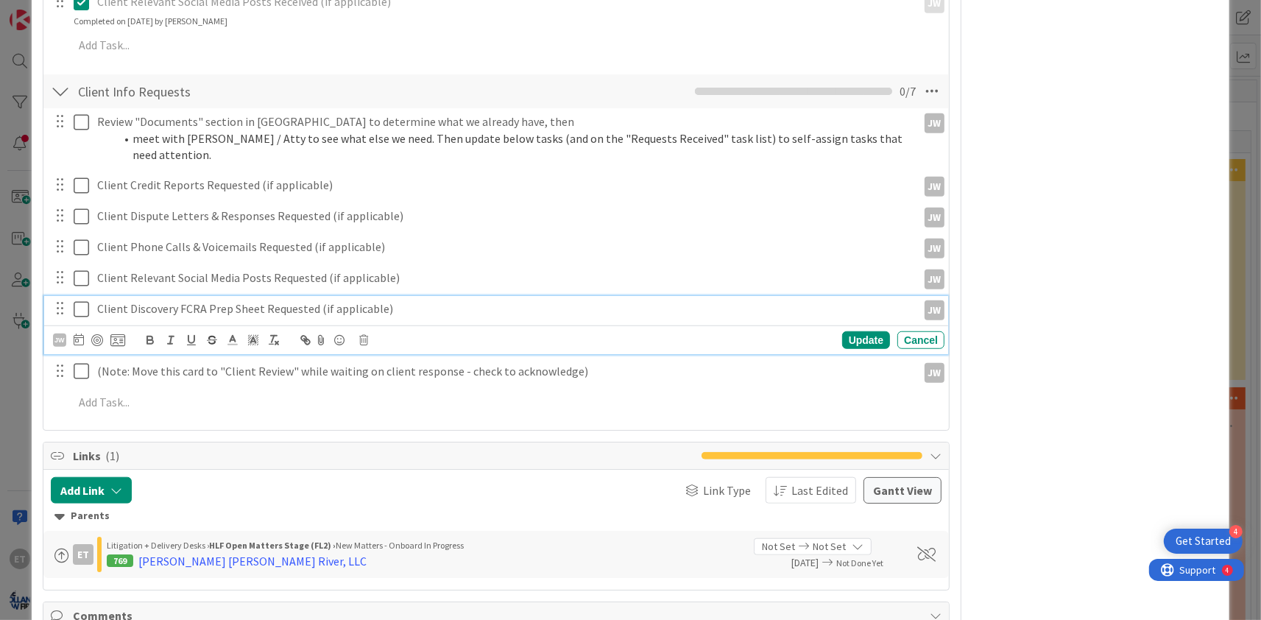
click at [295, 300] on p "Client Discovery FCRA Prep Sheet Requested (if applicable)" at bounding box center [504, 308] width 814 height 17
click at [367, 335] on icon at bounding box center [363, 340] width 9 height 10
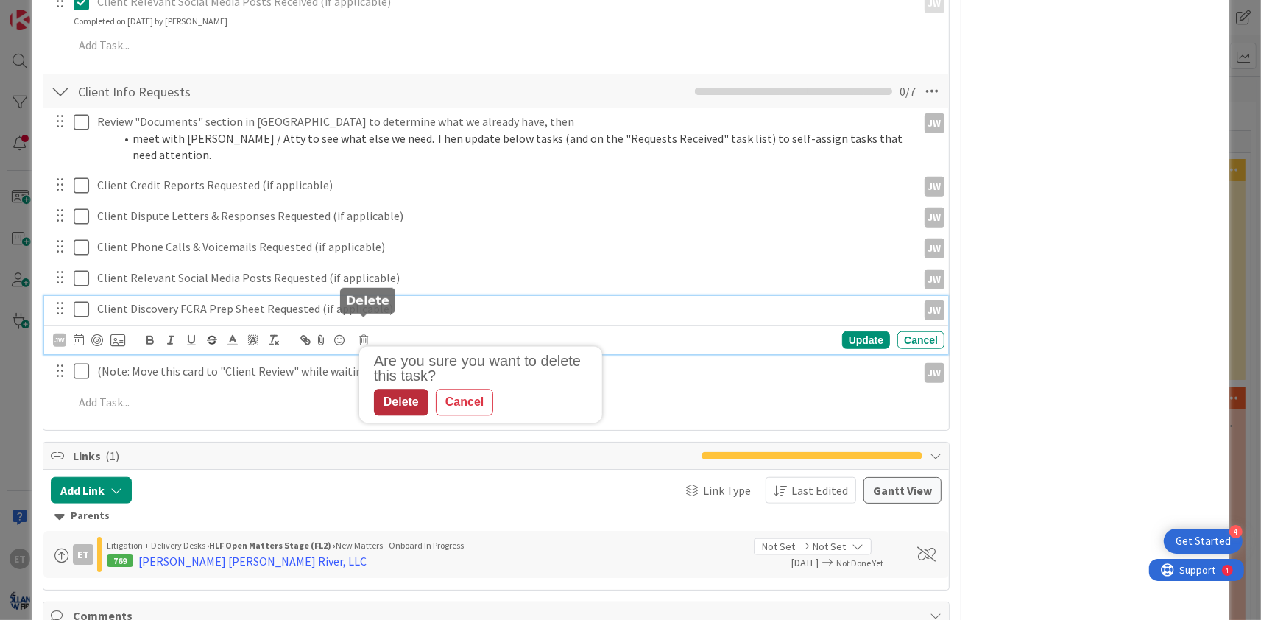
click at [386, 389] on div "Delete" at bounding box center [401, 402] width 54 height 27
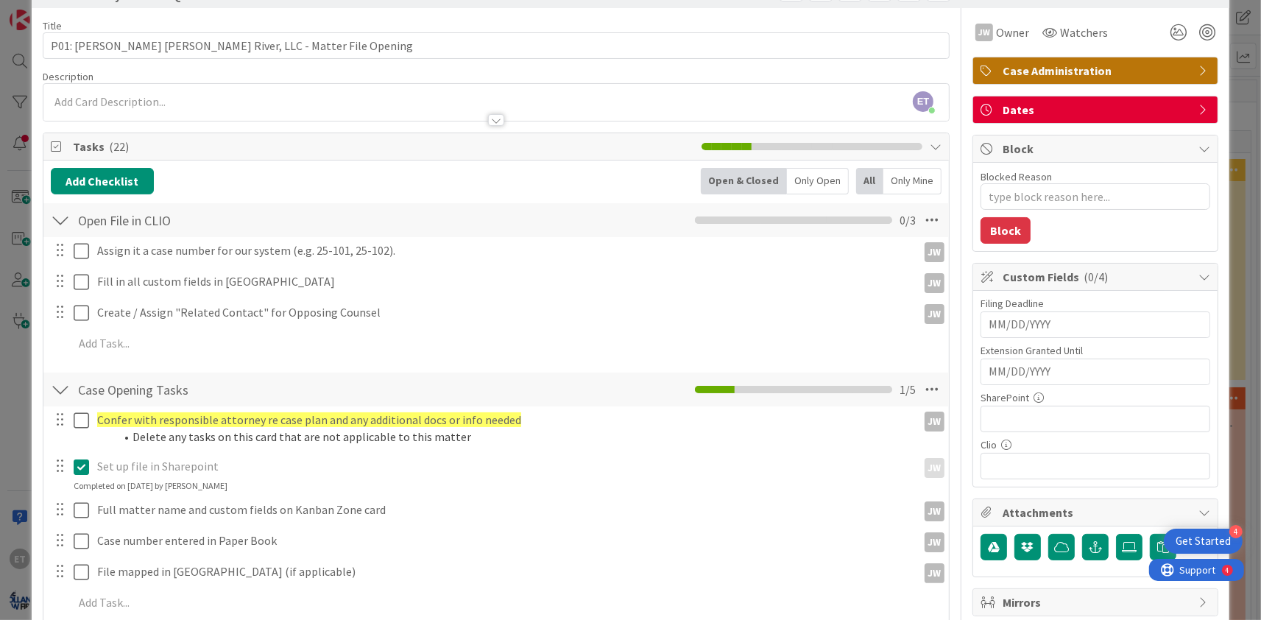
scroll to position [0, 0]
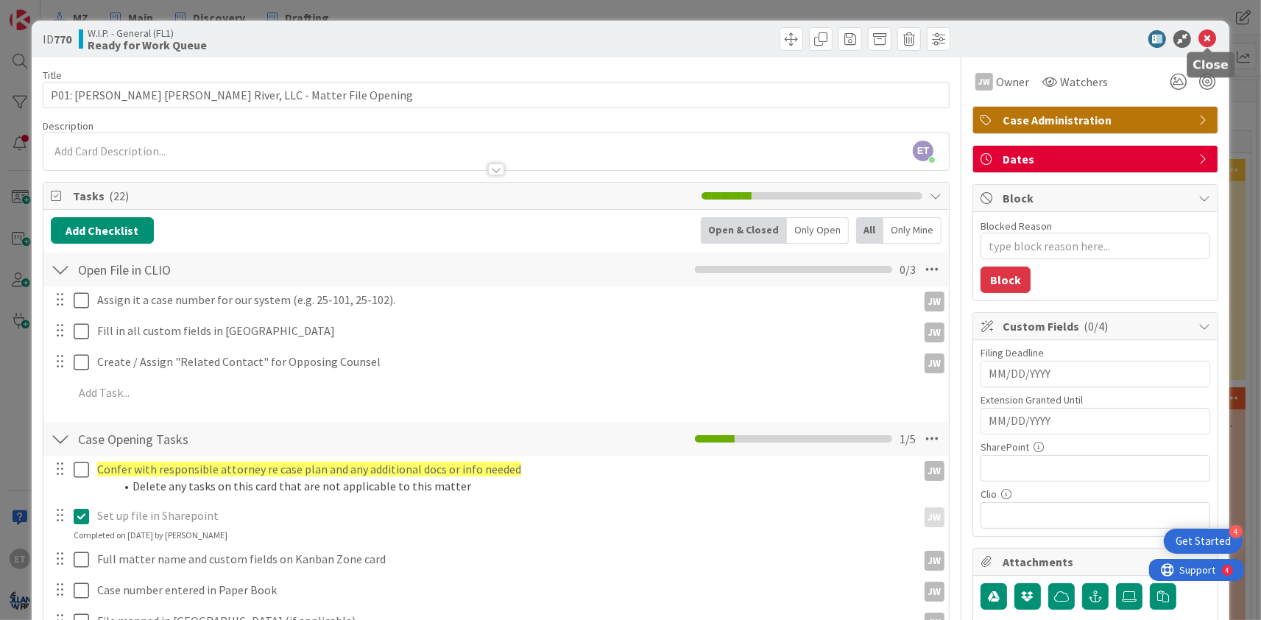
type textarea "x"
click at [1208, 36] on icon at bounding box center [1208, 39] width 18 height 18
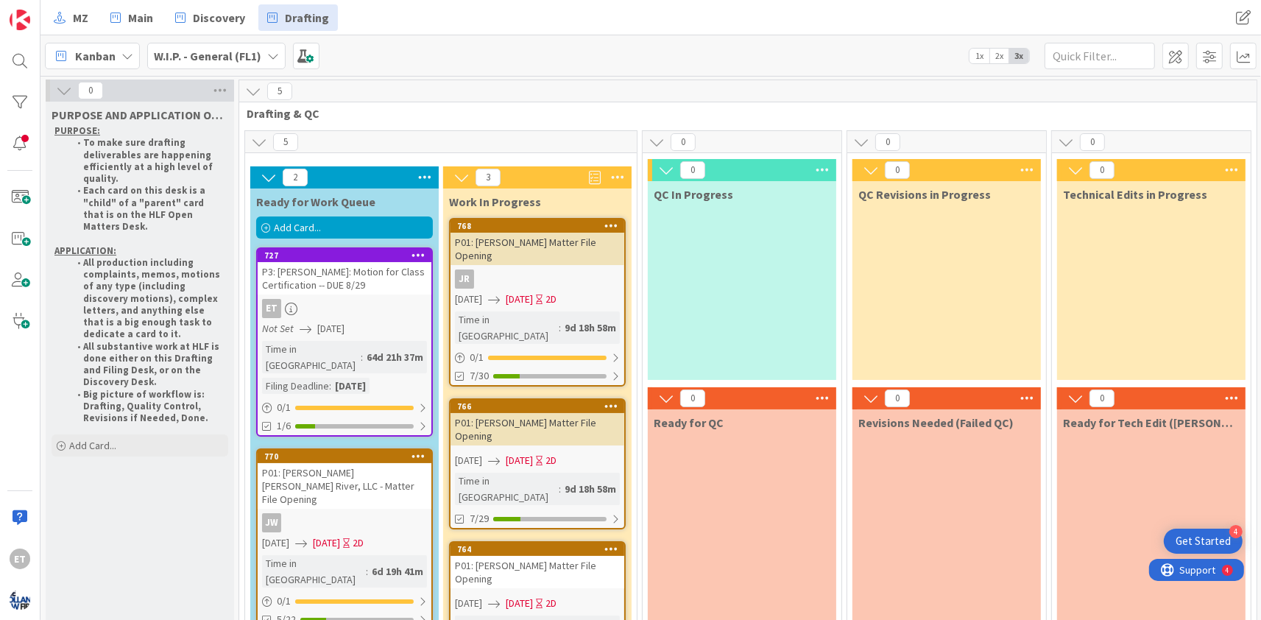
click at [478, 85] on div "5" at bounding box center [748, 91] width 1018 height 22
click at [403, 52] on div "Kanban W.I.P. - General (FL1) 1x 2x 3x" at bounding box center [650, 55] width 1221 height 40
